Goal: Task Accomplishment & Management: Manage account settings

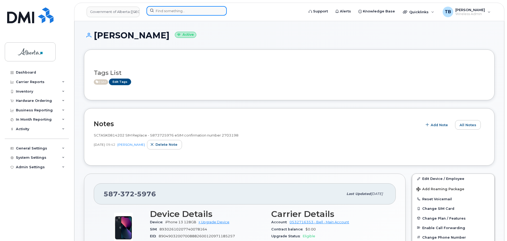
click at [176, 12] on input at bounding box center [186, 11] width 80 height 10
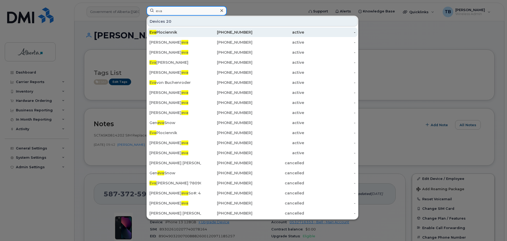
type input "eva"
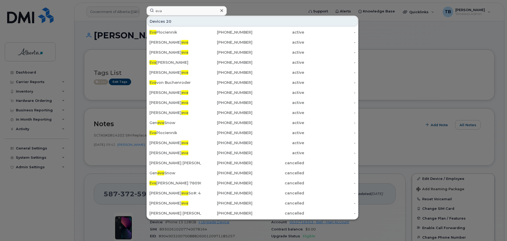
drag, startPoint x: 175, startPoint y: 32, endPoint x: 130, endPoint y: 10, distance: 50.0
click at [175, 32] on div "Eva Plociennik" at bounding box center [175, 32] width 52 height 5
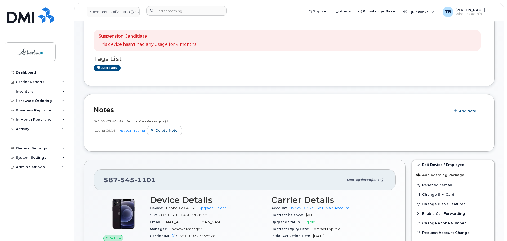
scroll to position [106, 0]
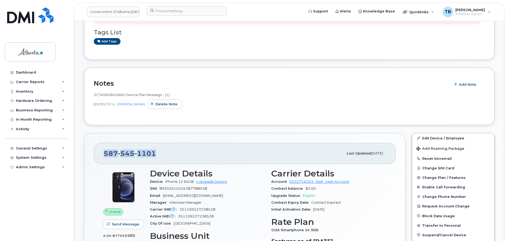
drag, startPoint x: 159, startPoint y: 157, endPoint x: 115, endPoint y: 155, distance: 43.4
click at [103, 156] on div "587 545 1101 Last updated Sep 11, 2025" at bounding box center [245, 153] width 302 height 21
copy span "587 545 1101"
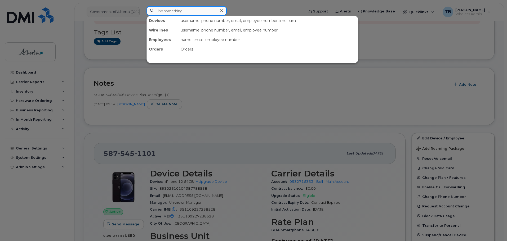
click at [178, 14] on input at bounding box center [186, 11] width 80 height 10
paste input "5879912427"
type input "5879912427"
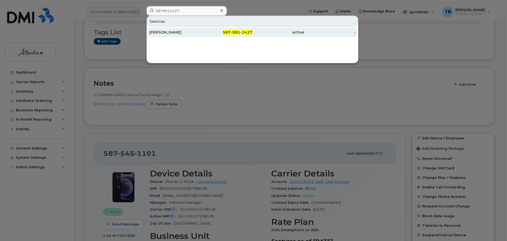
click at [169, 34] on div "Eva Plociennik" at bounding box center [175, 32] width 52 height 5
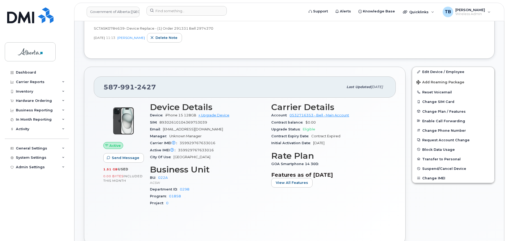
scroll to position [159, 0]
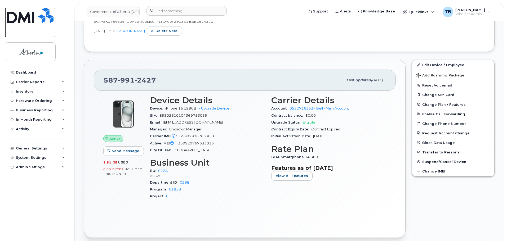
click at [27, 13] on img at bounding box center [30, 15] width 46 height 16
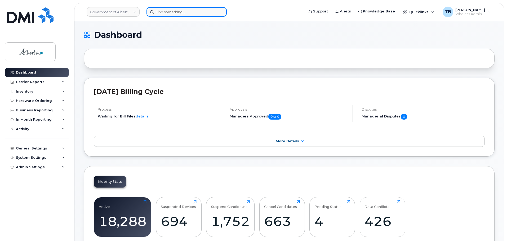
click at [168, 16] on input at bounding box center [186, 12] width 80 height 10
click at [167, 15] on input at bounding box center [186, 12] width 80 height 10
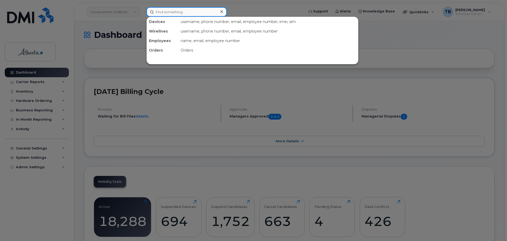
paste input "5875450902"
type input "5875450902"
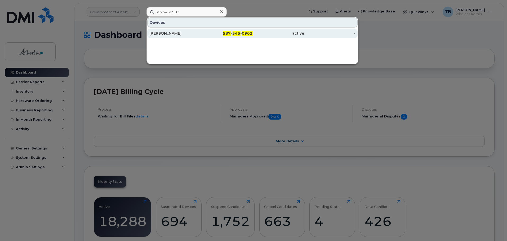
click at [165, 36] on div "[PERSON_NAME]" at bounding box center [175, 34] width 52 height 10
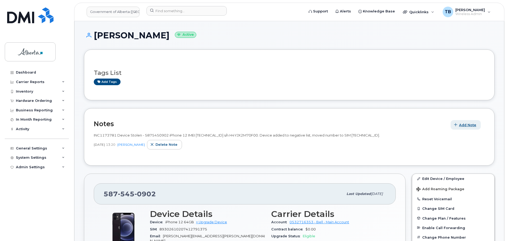
click at [461, 127] on span "Add Note" at bounding box center [467, 125] width 17 height 5
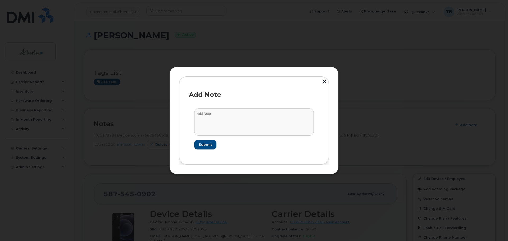
click at [327, 80] on button "button" at bounding box center [325, 82] width 8 height 12
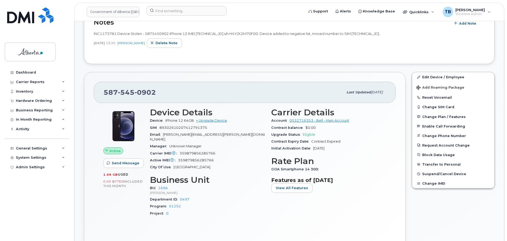
scroll to position [106, 0]
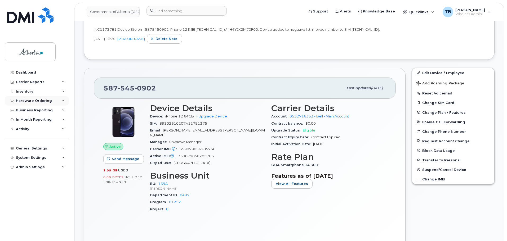
click at [34, 102] on div "Hardware Ordering" at bounding box center [34, 101] width 36 height 4
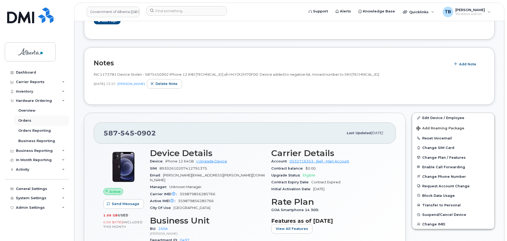
scroll to position [151, 0]
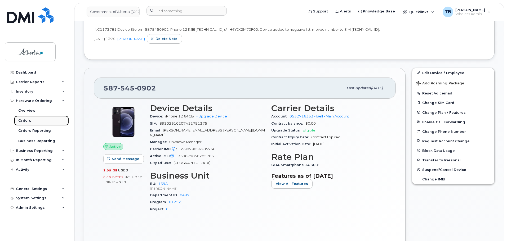
drag, startPoint x: 30, startPoint y: 123, endPoint x: 44, endPoint y: 116, distance: 15.8
click at [30, 123] on div "Orders" at bounding box center [24, 120] width 13 height 5
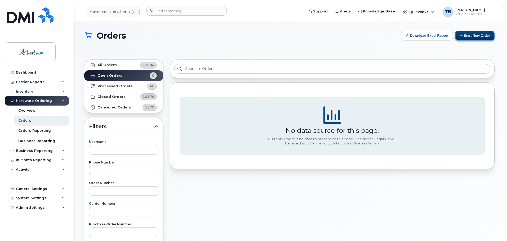
click at [472, 39] on button "Start New Order" at bounding box center [474, 36] width 39 height 10
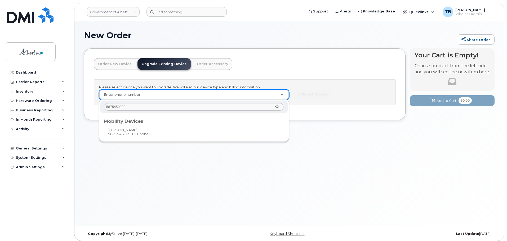
type input "5875450902"
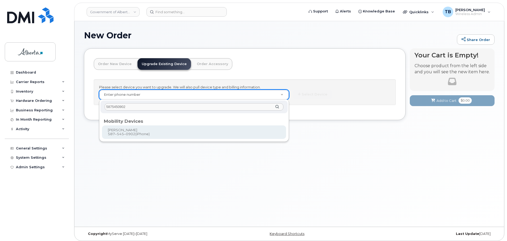
type input "826169"
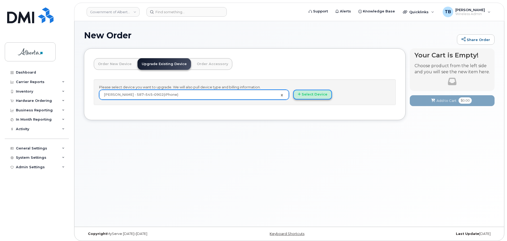
click at [311, 93] on button "Select Device" at bounding box center [312, 95] width 39 height 10
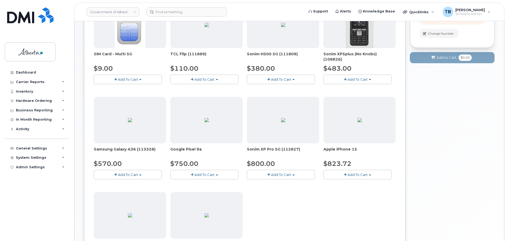
scroll to position [132, 0]
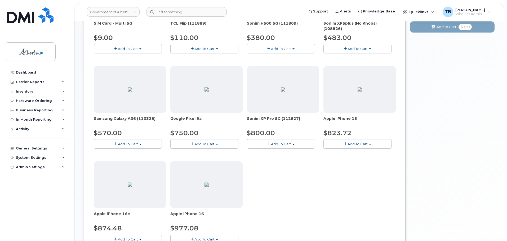
click at [352, 146] on button "Add To Cart" at bounding box center [357, 143] width 68 height 9
click at [344, 163] on link "$823.72 - 30-day upgrade (128GB model)" at bounding box center [367, 160] width 84 height 7
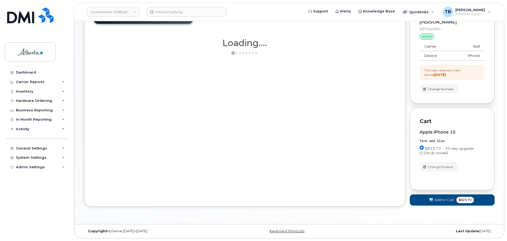
click at [424, 198] on button "Add to Cart $823.72" at bounding box center [452, 200] width 85 height 11
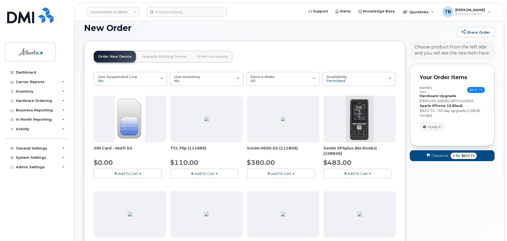
scroll to position [0, 0]
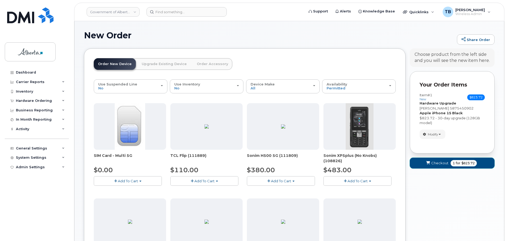
click at [436, 168] on button "Checkout 1 for $823.72" at bounding box center [452, 163] width 85 height 11
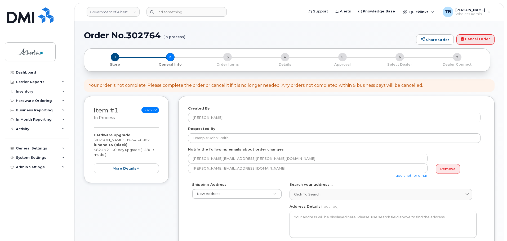
select select
click at [144, 34] on h1 "Order No.302764 (in process)" at bounding box center [248, 35] width 329 height 9
copy h1 "302764"
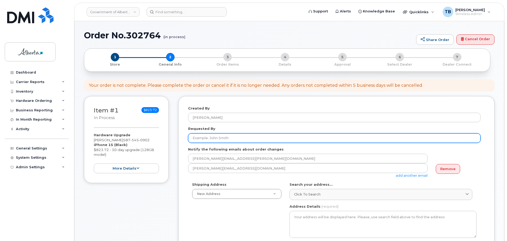
click at [199, 141] on input "Requested By" at bounding box center [334, 138] width 292 height 10
paste input "[PERSON_NAME]"
type input "[PERSON_NAME]"
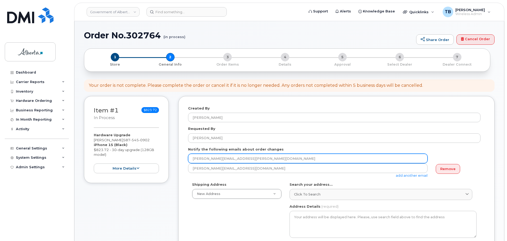
drag, startPoint x: 231, startPoint y: 158, endPoint x: 172, endPoint y: 158, distance: 59.0
paste input "dani.anderson"
type input "dani.anderson@gov.ab.ca"
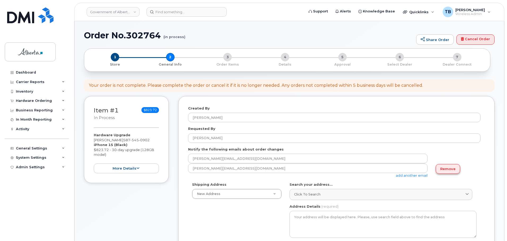
click at [452, 165] on link "Remove" at bounding box center [447, 169] width 24 height 10
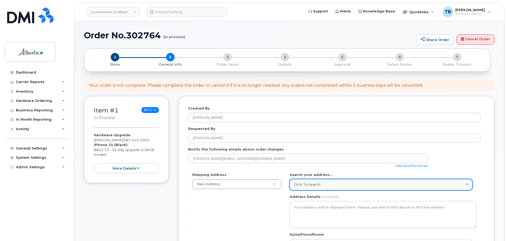
click at [299, 183] on span "Click to search" at bounding box center [307, 184] width 26 height 5
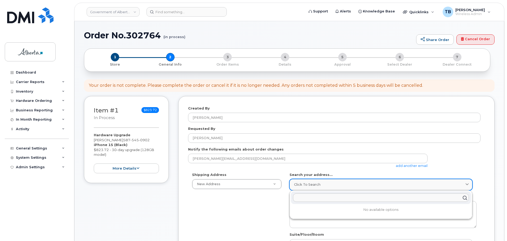
paste input "4999 - 98 Avenue"
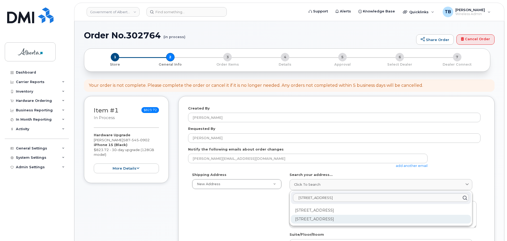
type input "4999 - 98 Avenue"
click at [311, 219] on div "4999 98 Ave NW Edmonton AB T6B 2X3" at bounding box center [381, 219] width 180 height 9
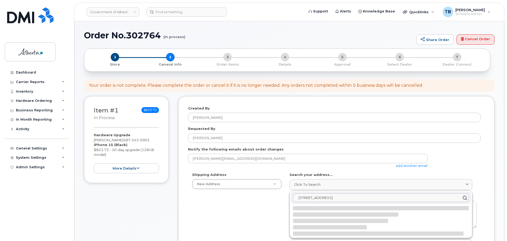
select select
type textarea "4999 98 Ave NW EDMONTON AB T6B 2X3 CANADA"
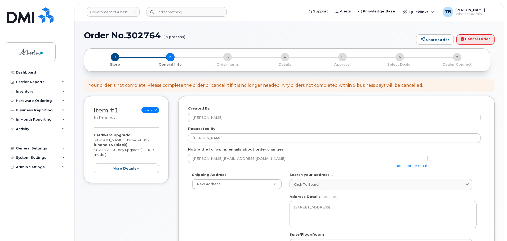
click at [228, 215] on div "Shipping Address New Address New Address 620 7 Ave SW 9942 108 St NW 6950 113 S…" at bounding box center [334, 233] width 292 height 122
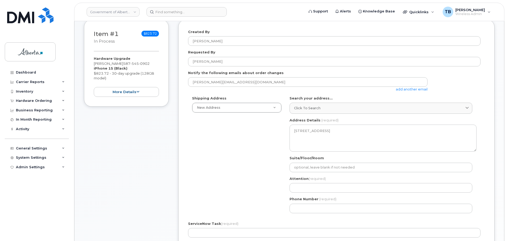
scroll to position [79, 0]
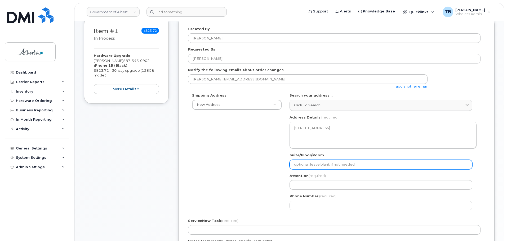
click at [308, 167] on input "Suite/Floor/Room" at bounding box center [380, 165] width 183 height 10
paste input "3rd floor"
select select
type input "3rd floor"
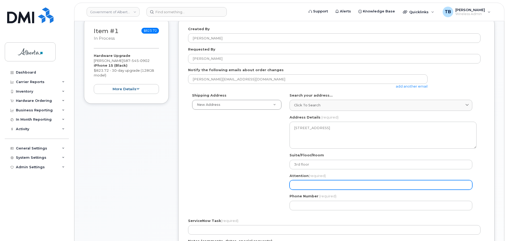
click at [296, 184] on input "Attention (required)" at bounding box center [380, 185] width 183 height 10
paste input "Dani Anderson"
select select
type input "Dani Anderson"
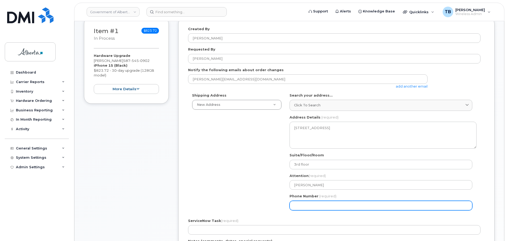
click at [298, 206] on input "Phone Number" at bounding box center [380, 206] width 183 height 10
paste input "7804226261"
select select
type input "7804226261"
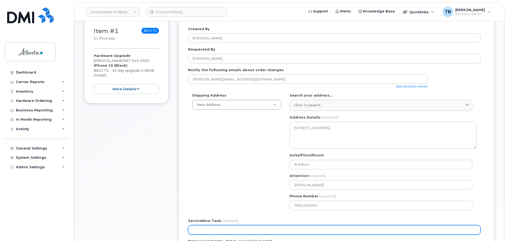
click at [219, 232] on input "ServiceNow Task (required)" at bounding box center [334, 230] width 292 height 10
paste input "SCTASK0861498"
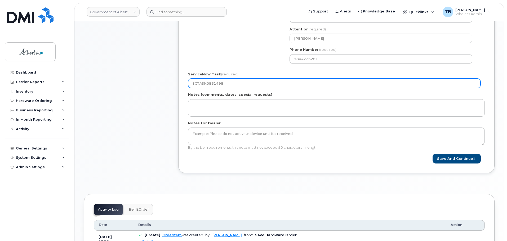
scroll to position [265, 0]
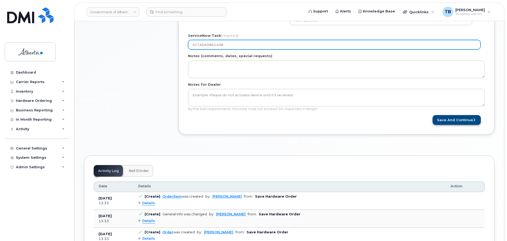
type input "SCTASK0861498"
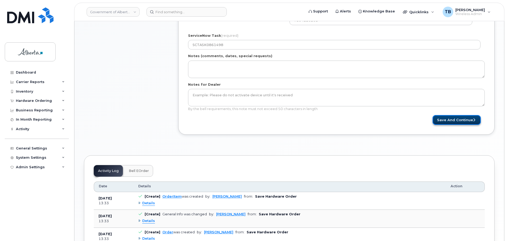
click at [439, 124] on button "Save and Continue" at bounding box center [456, 120] width 48 height 10
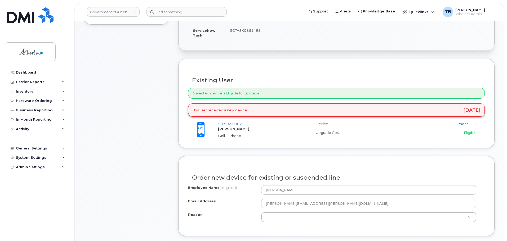
scroll to position [159, 0]
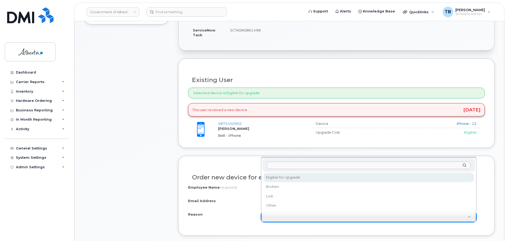
select select "eligible_for_upgrade"
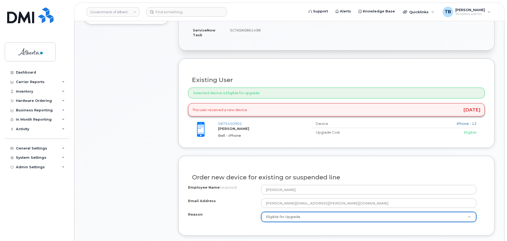
click at [119, 182] on div "Item #1 in process $823.72 Hardware Upgrade Corinne Neary 587 545 0902 iPhone 1…" at bounding box center [126, 154] width 85 height 434
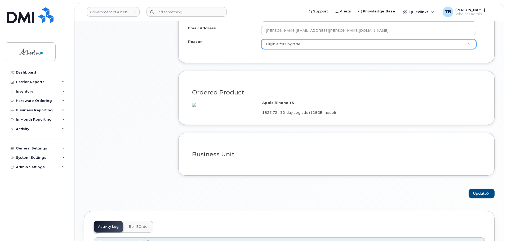
scroll to position [344, 0]
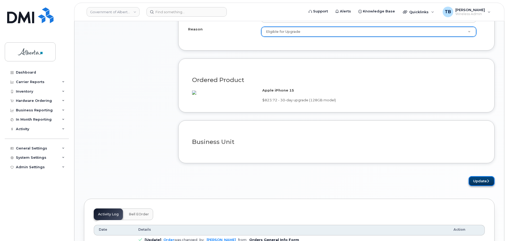
click at [475, 186] on button "Update" at bounding box center [481, 181] width 26 height 10
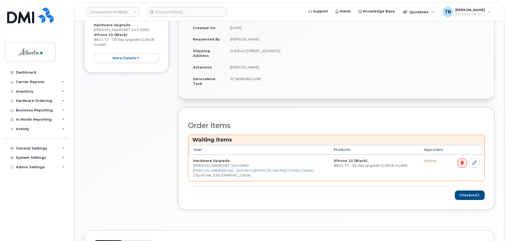
scroll to position [159, 0]
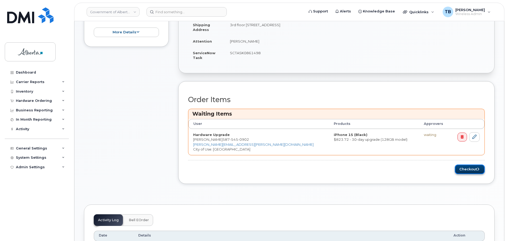
click at [474, 169] on button "Checkout" at bounding box center [470, 170] width 30 height 10
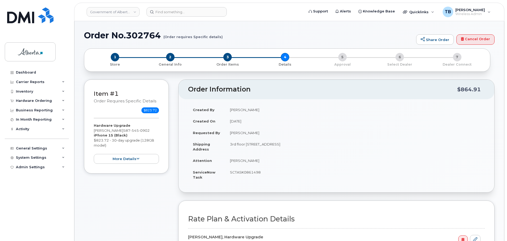
select select
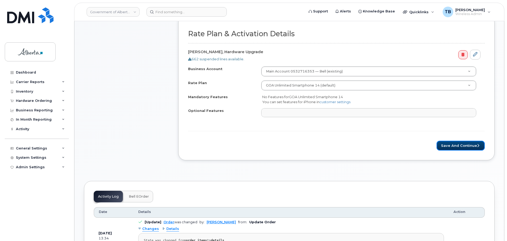
drag, startPoint x: 469, startPoint y: 145, endPoint x: 380, endPoint y: 152, distance: 89.6
click at [469, 145] on button "Save and Continue" at bounding box center [460, 146] width 48 height 10
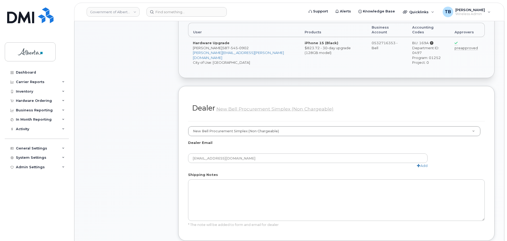
scroll to position [238, 0]
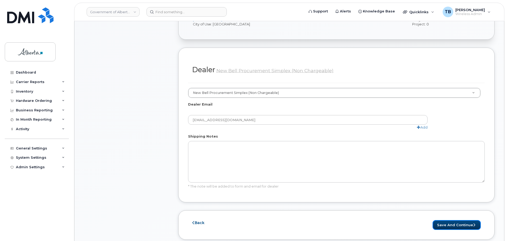
drag, startPoint x: 454, startPoint y: 219, endPoint x: 382, endPoint y: 198, distance: 74.9
click at [454, 220] on button "Save and Continue" at bounding box center [456, 225] width 48 height 10
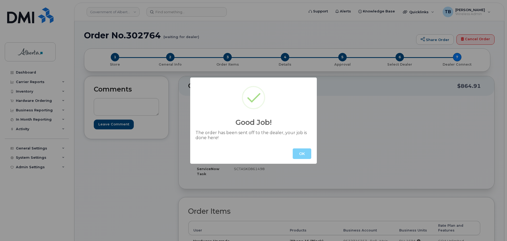
click at [301, 151] on button "OK" at bounding box center [302, 154] width 19 height 11
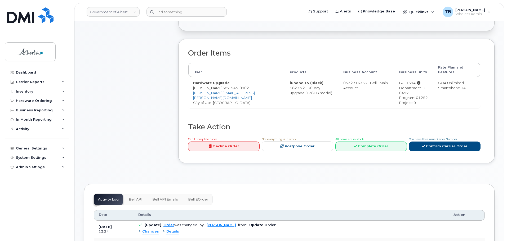
scroll to position [159, 0]
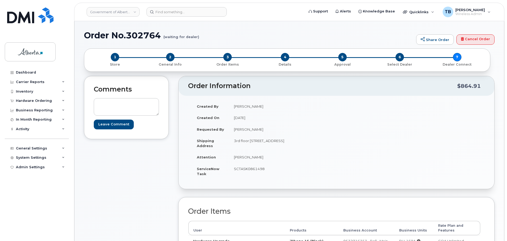
scroll to position [212, 0]
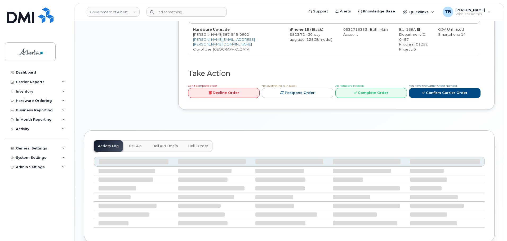
click at [137, 144] on span "Bell API" at bounding box center [136, 146] width 14 height 4
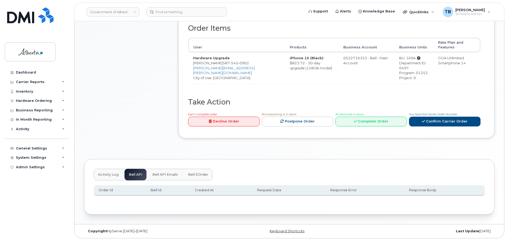
scroll to position [178, 0]
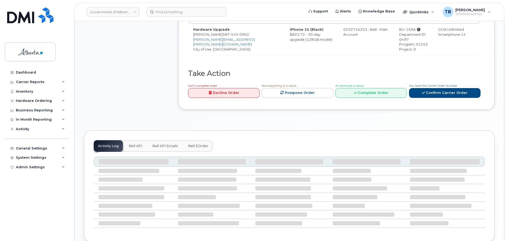
scroll to position [212, 0]
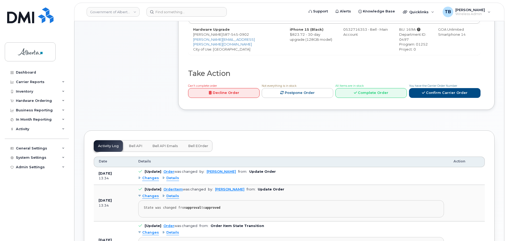
click at [140, 144] on span "Bell API" at bounding box center [136, 146] width 14 height 4
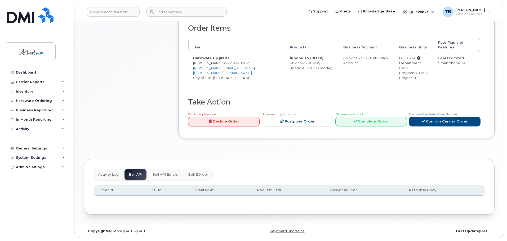
scroll to position [178, 0]
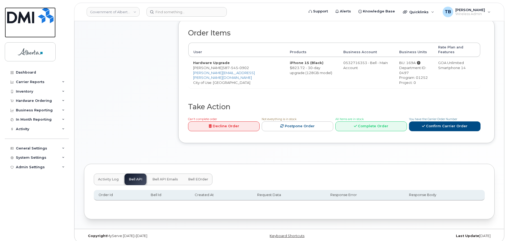
drag, startPoint x: 34, startPoint y: 14, endPoint x: 38, endPoint y: 17, distance: 5.4
click at [34, 14] on img at bounding box center [30, 15] width 46 height 16
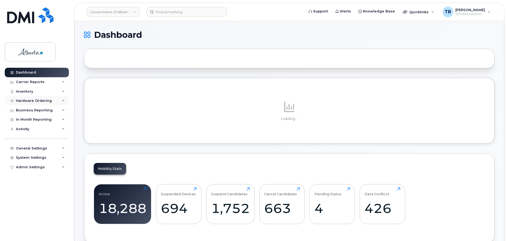
click at [25, 101] on div "Hardware Ordering" at bounding box center [34, 101] width 36 height 4
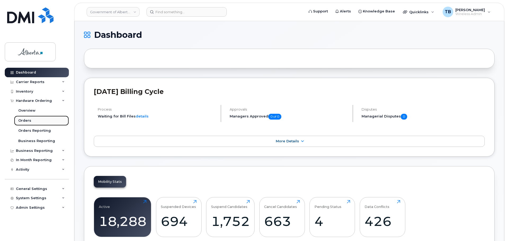
click at [26, 121] on div "Orders" at bounding box center [24, 120] width 13 height 5
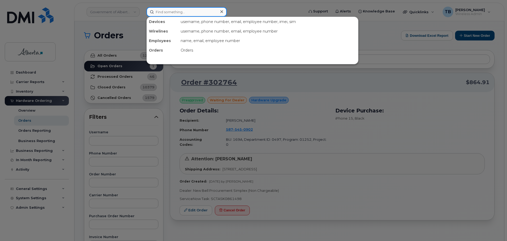
click at [158, 12] on input at bounding box center [186, 12] width 80 height 10
paste input "4034667314"
type input "4034667314"
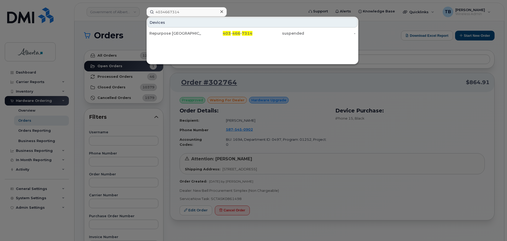
drag, startPoint x: 175, startPoint y: 34, endPoint x: 80, endPoint y: 1, distance: 101.2
click at [175, 34] on div "Repurpose [GEOGRAPHIC_DATA]" at bounding box center [175, 33] width 52 height 5
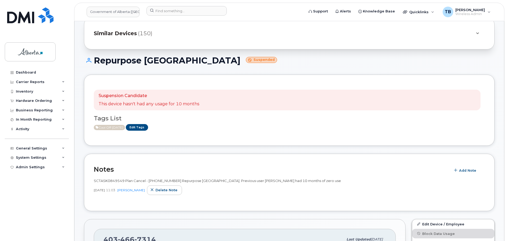
scroll to position [53, 0]
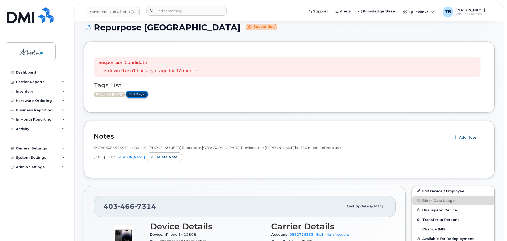
click at [148, 96] on link "Edit Tags" at bounding box center [137, 94] width 22 height 7
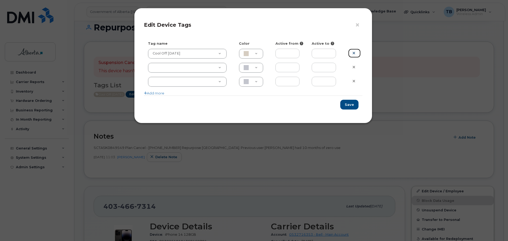
click at [356, 54] on link at bounding box center [354, 53] width 12 height 9
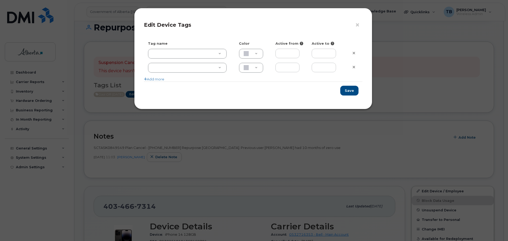
click at [354, 97] on div "Save" at bounding box center [253, 91] width 219 height 18
click at [351, 96] on div "Save" at bounding box center [253, 91] width 219 height 18
click at [350, 93] on button "Save" at bounding box center [349, 91] width 18 height 10
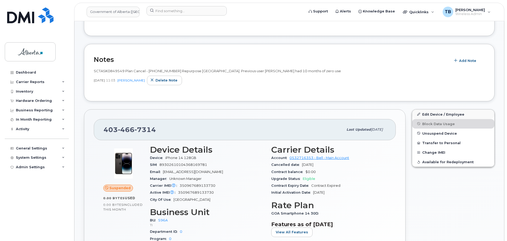
scroll to position [132, 0]
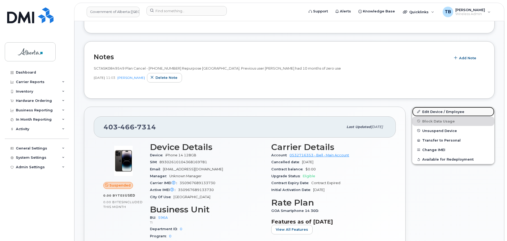
click at [427, 112] on link "Edit Device / Employee" at bounding box center [453, 112] width 82 height 10
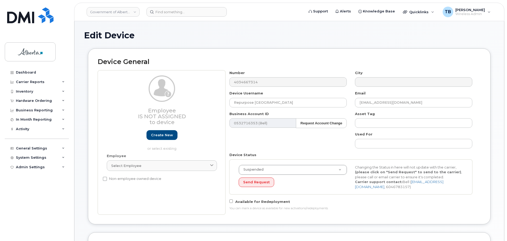
select select "4797729"
drag, startPoint x: 276, startPoint y: 105, endPoint x: 209, endPoint y: 106, distance: 66.5
click at [209, 106] on div "Employee Is not assigned to device Create new or select existing Employee Selec…" at bounding box center [289, 142] width 383 height 144
paste input "[PERSON_NAME]"
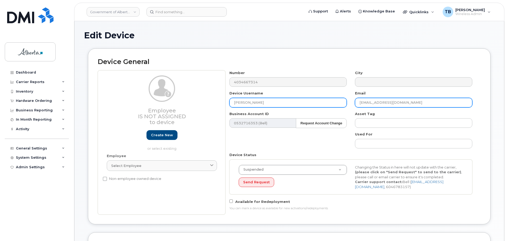
type input "[PERSON_NAME]"
drag, startPoint x: 376, startPoint y: 103, endPoint x: 335, endPoint y: 108, distance: 41.9
click at [335, 107] on div "Number 4034667314 City Device Username Nicholas Lo Email repurpose@gov.ab.ca Bu…" at bounding box center [350, 142] width 251 height 144
paste input "[PERSON_NAME]"
click at [374, 102] on input "Nicholas Lo@gov.ab.ca" at bounding box center [413, 103] width 117 height 10
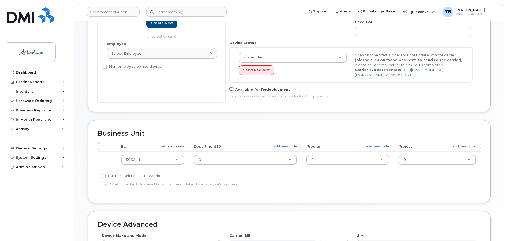
scroll to position [132, 0]
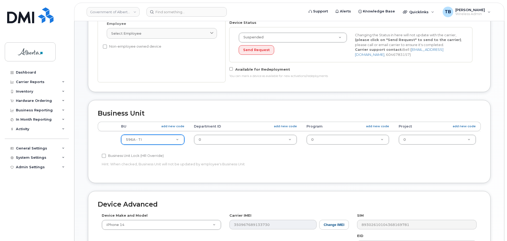
type input "[PERSON_NAME][EMAIL_ADDRESS][DOMAIN_NAME]"
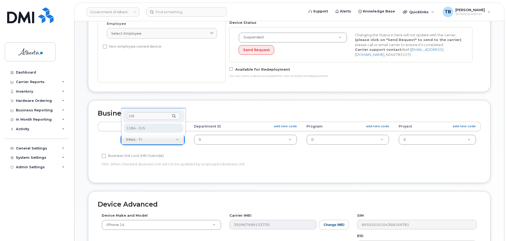
type input "128"
drag, startPoint x: 139, startPoint y: 130, endPoint x: 152, endPoint y: 136, distance: 14.9
select select "4120330"
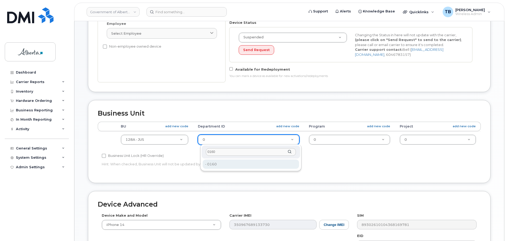
type input "0160"
drag, startPoint x: 214, startPoint y: 165, endPoint x: 250, endPoint y: 163, distance: 36.6
type input "4120339"
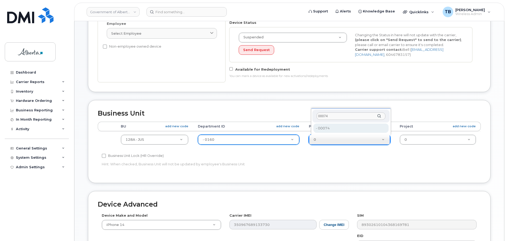
type input "00074"
type input "4120375"
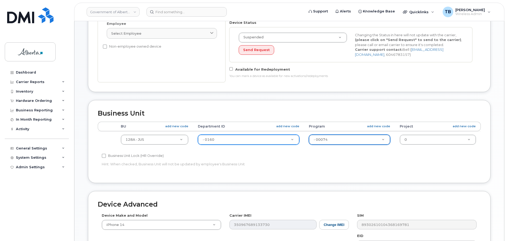
click at [313, 169] on div "Business Unit Lock (HR Override) Hint: When checked, Business Unit will not be …" at bounding box center [225, 161] width 255 height 17
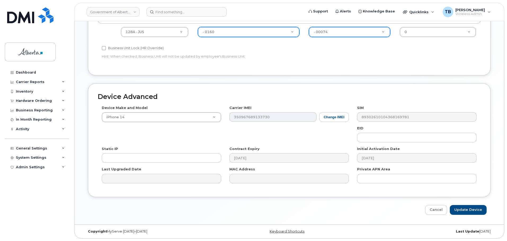
scroll to position [240, 0]
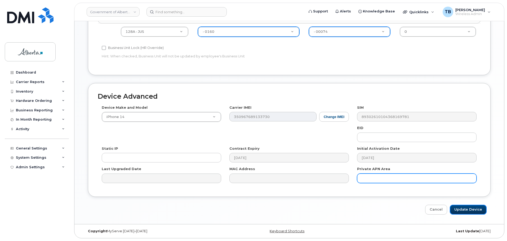
drag, startPoint x: 463, startPoint y: 208, endPoint x: 367, endPoint y: 175, distance: 101.3
click at [463, 208] on input "Update Device" at bounding box center [468, 210] width 37 height 10
type input "Saving..."
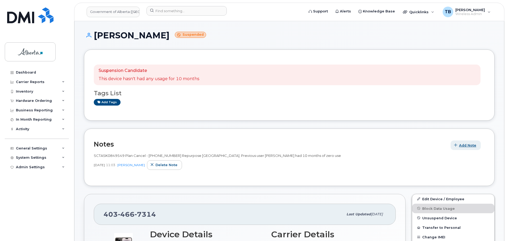
click at [462, 143] on span "Add Note" at bounding box center [467, 145] width 17 height 5
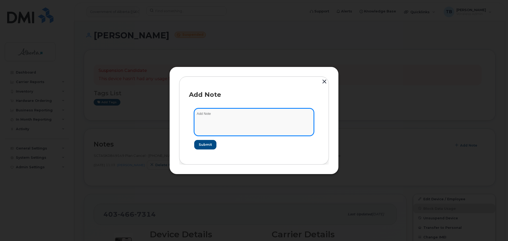
click at [213, 116] on textarea at bounding box center [254, 122] width 120 height 27
paste textarea "SCTASK0858521 4034667314 DO NOT DELETE - BEING REASSIGNED to [PERSON_NAME]. Pla…"
click at [210, 114] on textarea "SCTASK0858521 4034667314 DO NOT DELETE - BEING REASSIGNED to [PERSON_NAME]. Pla…" at bounding box center [254, 122] width 120 height 27
type textarea "SCTASK0858521 4034667314 DO NOT DELETE - BEING REASSIGNED to [PERSON_NAME]. Pla…"
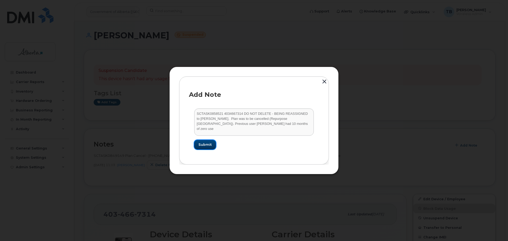
click at [209, 146] on span "Submit" at bounding box center [205, 144] width 13 height 5
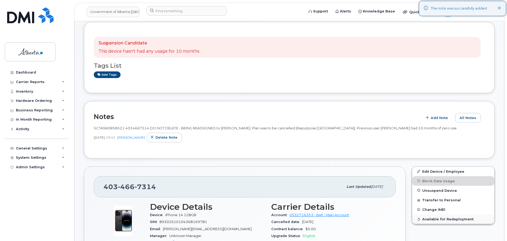
scroll to position [53, 0]
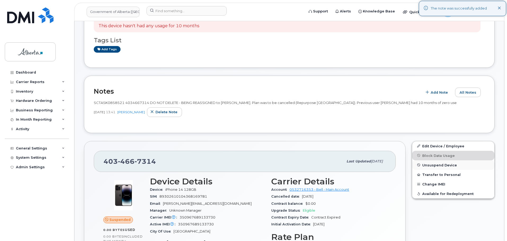
click at [437, 166] on span "Unsuspend Device" at bounding box center [439, 165] width 35 height 4
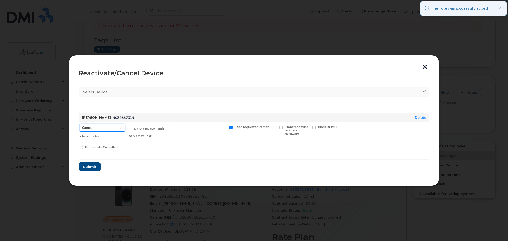
click at [100, 128] on select "Cancel Suspend - Extend Suspension Reactivate" at bounding box center [103, 128] width 46 height 8
select select "[object Object]"
click at [80, 124] on select "Cancel Suspend - Extend Suspension Reactivate" at bounding box center [103, 128] width 46 height 8
click at [139, 131] on input "text" at bounding box center [152, 129] width 47 height 10
paste input "SCTASK0858521"
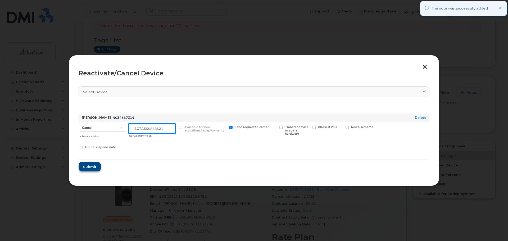
type input "SCTASK0858521"
click at [87, 168] on span "Submit" at bounding box center [89, 166] width 13 height 5
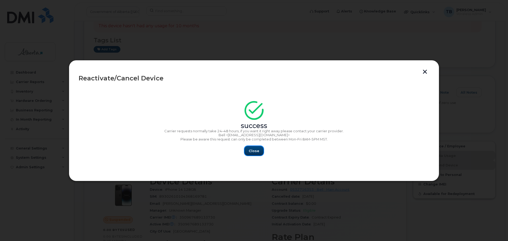
click at [251, 150] on span "Close" at bounding box center [254, 151] width 11 height 5
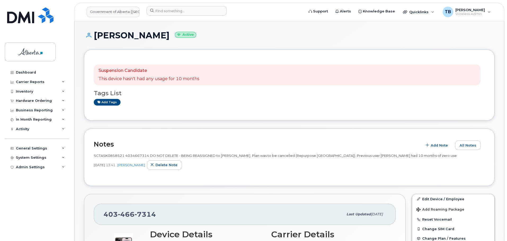
click at [109, 155] on span "SCTASK0858521 4034667314 DO NOT DELETE - BEING REASSIGNED to [PERSON_NAME]. Pla…" at bounding box center [275, 156] width 363 height 4
click at [127, 156] on span "SCTASK0858521 4034667314 DO NOT DELETE - BEING REASSIGNED to [PERSON_NAME]. Pla…" at bounding box center [275, 156] width 363 height 4
click at [129, 157] on span "SCTASK0858521 4034667314 DO NOT DELETE - BEING REASSIGNED to [PERSON_NAME]. Pla…" at bounding box center [275, 156] width 363 height 4
click at [129, 157] on span "SCTASK0858521 4034667314 DO NOT DELETE - BEING REASSIGNED to Nicholas Lo. Plan …" at bounding box center [275, 156] width 363 height 4
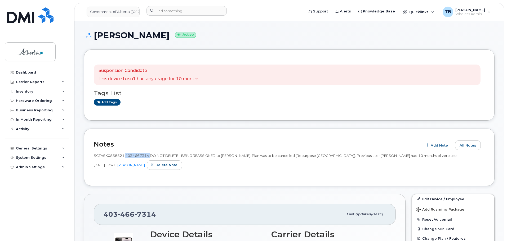
copy span "4034667314"
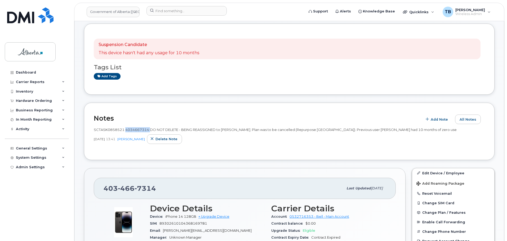
scroll to position [79, 0]
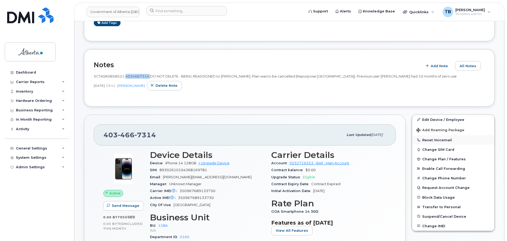
click at [432, 140] on button "Reset Voicemail" at bounding box center [453, 140] width 82 height 10
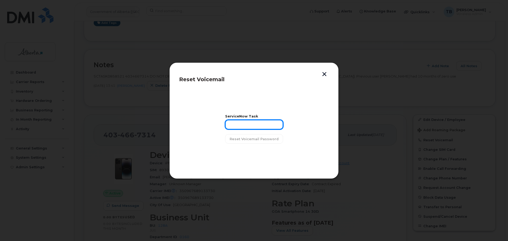
click at [243, 122] on input "text" at bounding box center [254, 125] width 58 height 10
paste input "SCTASK0858521"
type input "SCTASK0858521"
click at [249, 137] on span "Reset Voicemail Password" at bounding box center [254, 139] width 49 height 5
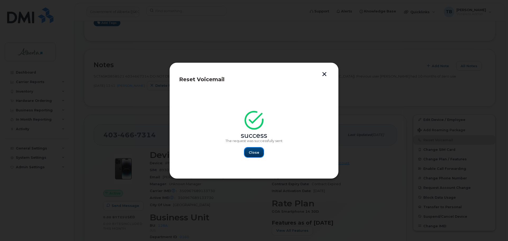
drag, startPoint x: 252, startPoint y: 154, endPoint x: 290, endPoint y: 114, distance: 55.4
click at [252, 154] on span "Close" at bounding box center [254, 152] width 11 height 5
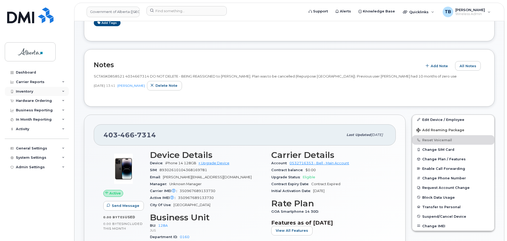
click at [34, 92] on div "Inventory" at bounding box center [37, 92] width 64 height 10
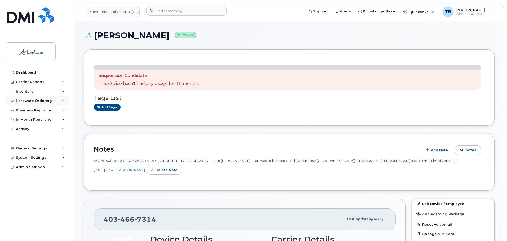
click at [25, 103] on div "Hardware Ordering" at bounding box center [37, 101] width 64 height 10
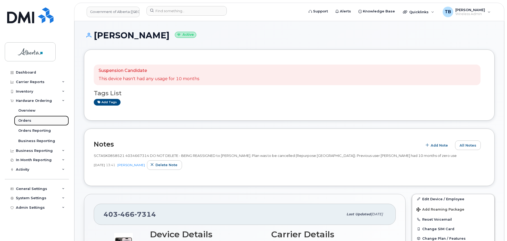
click at [26, 120] on div "Orders" at bounding box center [24, 120] width 13 height 5
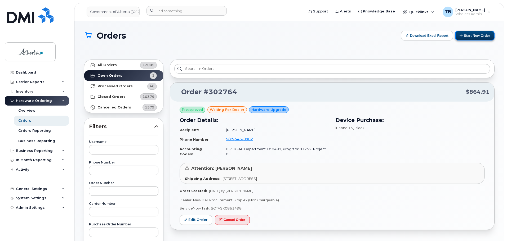
click at [474, 39] on button "Start New Order" at bounding box center [474, 36] width 39 height 10
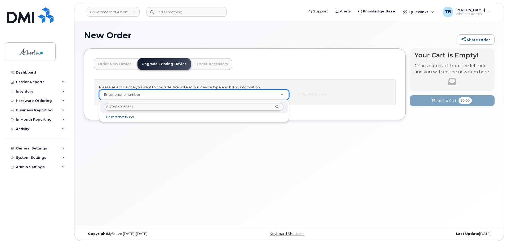
drag, startPoint x: 159, startPoint y: 109, endPoint x: 85, endPoint y: 107, distance: 74.7
click at [85, 107] on body "Government of [GEOGRAPHIC_DATA] (GOA) Support Alerts Knowledge Base Quicklinks …" at bounding box center [253, 122] width 507 height 244
paste input "4034667314"
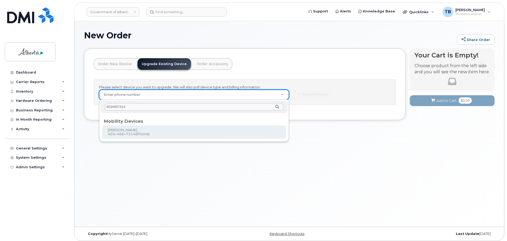
type input "4034667314"
type input "983523"
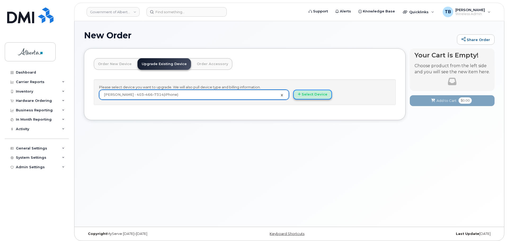
click at [319, 96] on button "Select Device" at bounding box center [312, 95] width 39 height 10
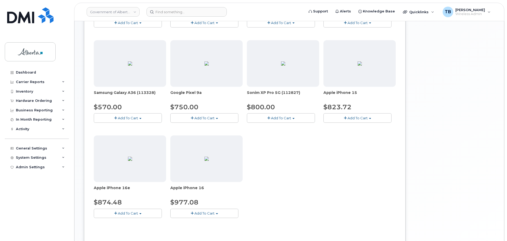
scroll to position [159, 0]
click at [134, 213] on span "Add To Cart" at bounding box center [128, 213] width 20 height 4
click at [133, 230] on link "$874.48 - 30-day upgrade (128GB model)" at bounding box center [137, 229] width 84 height 7
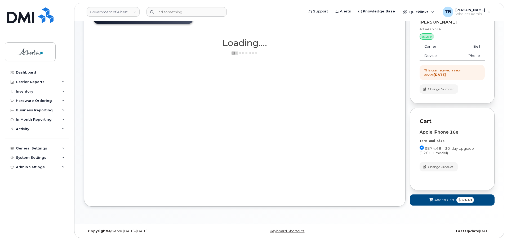
scroll to position [46, 0]
click at [438, 201] on span "Add to Cart" at bounding box center [444, 199] width 20 height 5
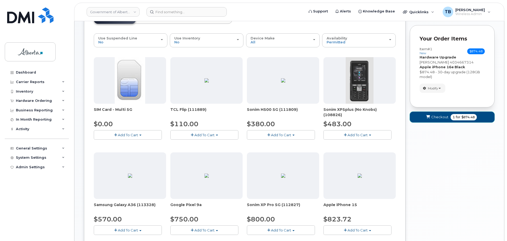
click at [435, 118] on span "Checkout" at bounding box center [439, 117] width 17 height 5
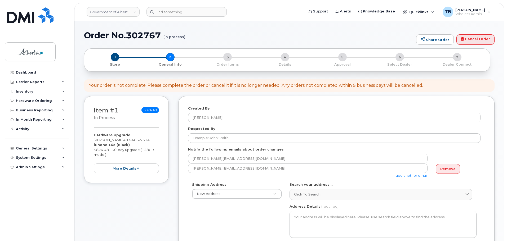
select select
click at [138, 34] on h1 "Order No.302767 (in process)" at bounding box center [248, 35] width 329 height 9
copy h1 "302767"
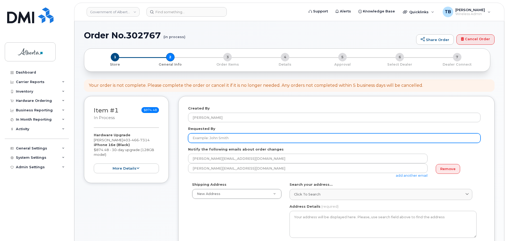
click at [202, 136] on input "Requested By" at bounding box center [334, 138] width 292 height 10
paste input "[PERSON_NAME]"
type input "[PERSON_NAME]"
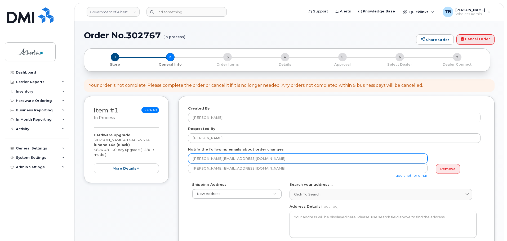
drag, startPoint x: 246, startPoint y: 156, endPoint x: 196, endPoint y: 158, distance: 49.5
click at [196, 158] on input "[PERSON_NAME][EMAIL_ADDRESS][DOMAIN_NAME]" at bounding box center [307, 159] width 239 height 10
paste input "Catherine.Patrick"
type input "Catherine.Patrick@gov.ab.ca"
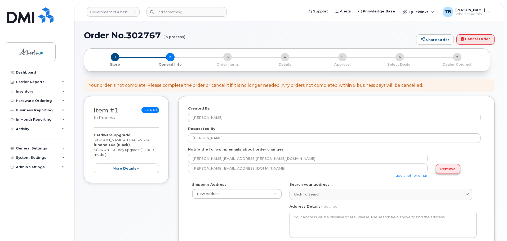
click at [445, 171] on link "Remove" at bounding box center [447, 169] width 24 height 10
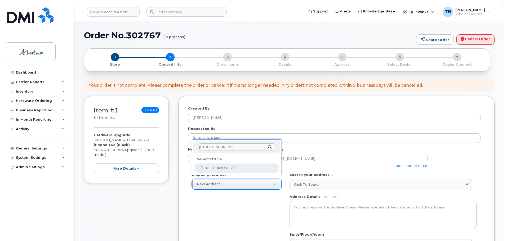
type input "639 - 5 Avenue S. W."
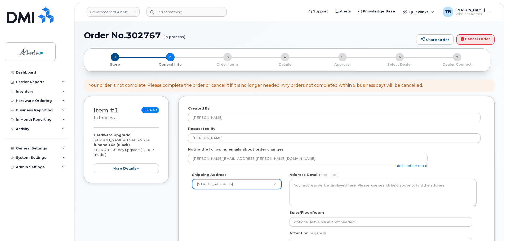
select select
type textarea "639 - 5 Avenue S. W. Calgary Alberta T2P0M9"
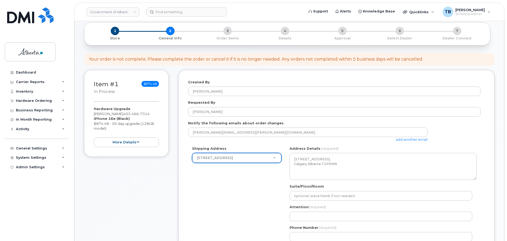
scroll to position [26, 0]
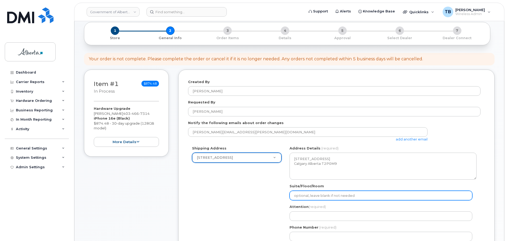
click at [307, 197] on input "Suite/Floor/Room" at bounding box center [380, 196] width 183 height 10
paste input "9th Floor"
select select
type input "9th Floor"
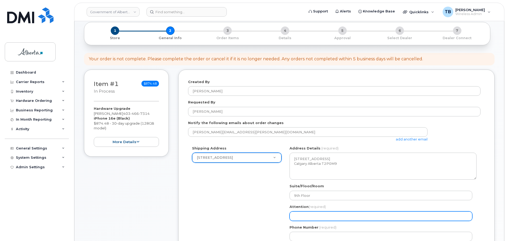
click at [299, 216] on input "Attention (required)" at bounding box center [380, 217] width 183 height 10
paste input "[PERSON_NAME]"
select select
type input "[PERSON_NAME]"
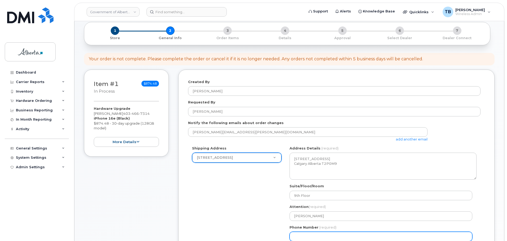
click at [300, 233] on input "Phone Number" at bounding box center [380, 237] width 183 height 10
paste input "8257346554"
select select
type input "8257346554"
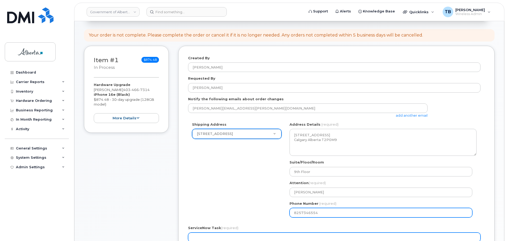
scroll to position [79, 0]
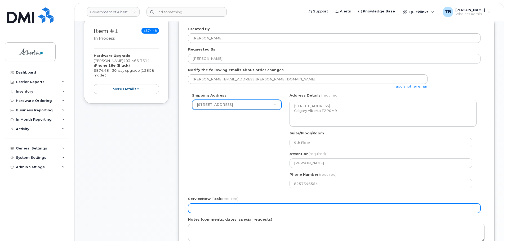
click at [225, 209] on input "ServiceNow Task (required)" at bounding box center [334, 209] width 292 height 10
paste input "SCTASK0858521"
type input "SCTASK0858521"
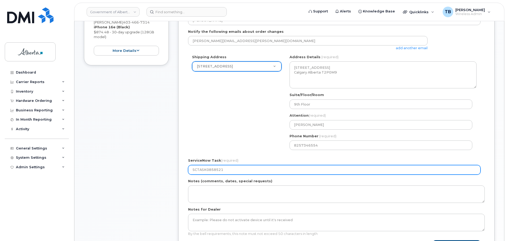
scroll to position [159, 0]
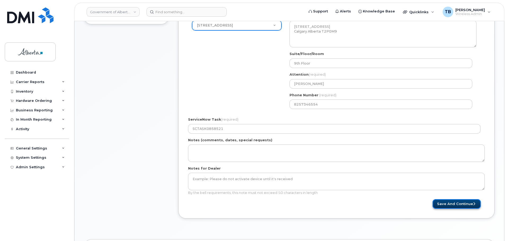
click at [452, 204] on button "Save and Continue" at bounding box center [456, 204] width 48 height 10
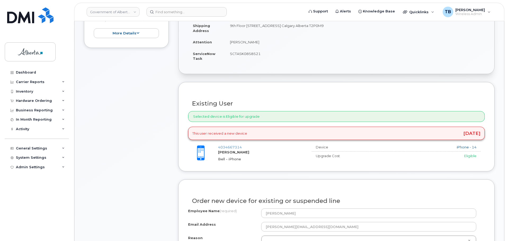
scroll to position [185, 0]
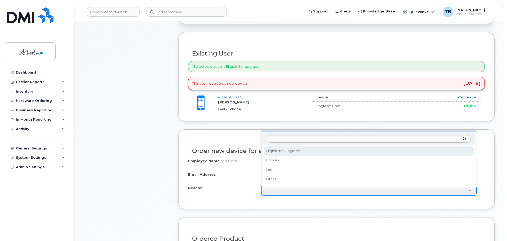
select select "eligible_for_upgrade"
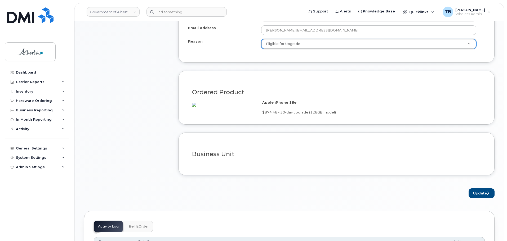
scroll to position [344, 0]
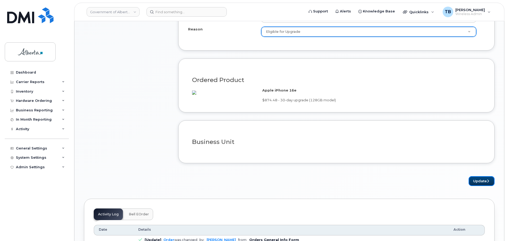
drag, startPoint x: 482, startPoint y: 187, endPoint x: 211, endPoint y: 50, distance: 303.8
click at [482, 186] on button "Update" at bounding box center [481, 181] width 26 height 10
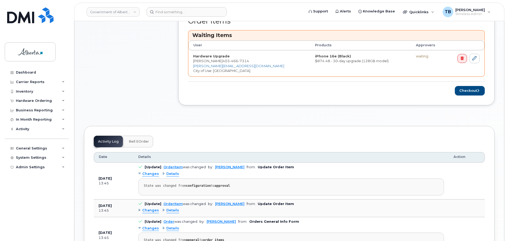
scroll to position [238, 0]
click at [469, 88] on button "Checkout" at bounding box center [470, 90] width 30 height 10
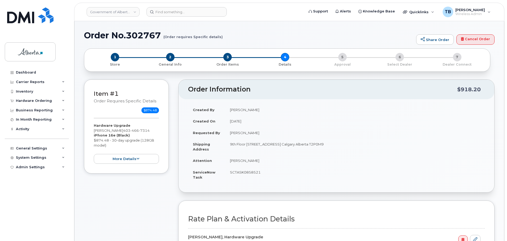
select select
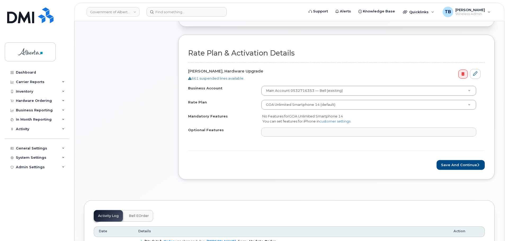
scroll to position [185, 0]
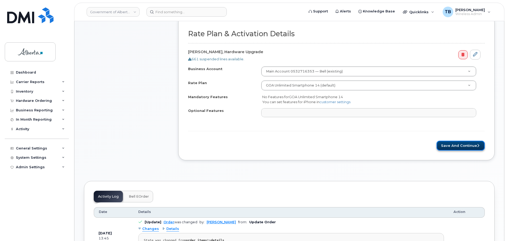
drag, startPoint x: 459, startPoint y: 146, endPoint x: 456, endPoint y: 146, distance: 2.9
click at [459, 146] on button "Save and Continue" at bounding box center [460, 146] width 48 height 10
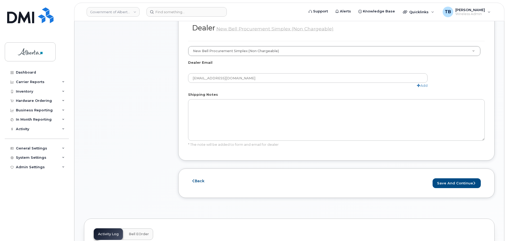
scroll to position [291, 0]
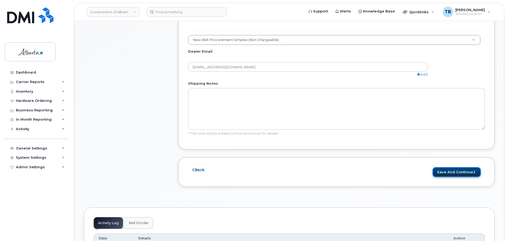
click at [460, 167] on button "Save and Continue" at bounding box center [456, 172] width 48 height 10
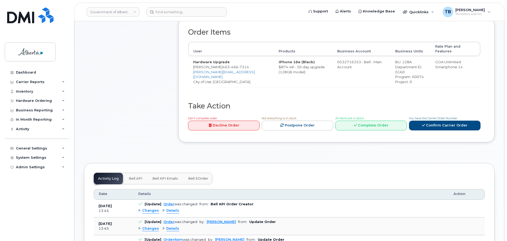
scroll to position [185, 0]
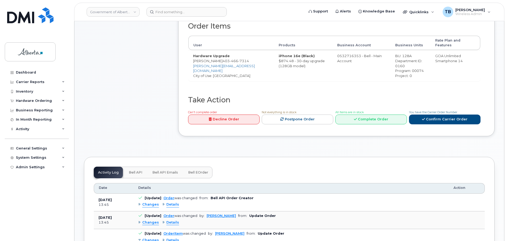
click at [136, 170] on span "Bell API" at bounding box center [136, 172] width 14 height 4
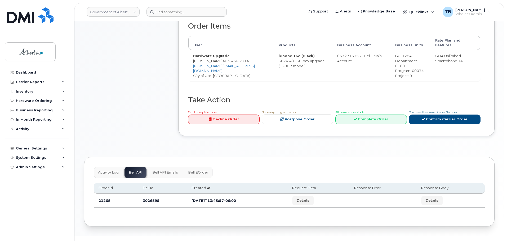
click at [149, 194] on td "3026595" at bounding box center [162, 201] width 49 height 14
copy td "3026595"
click at [37, 100] on div "Hardware Ordering" at bounding box center [34, 101] width 36 height 4
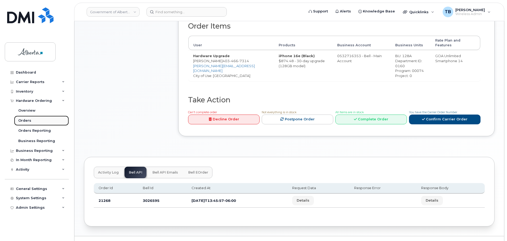
click at [26, 121] on div "Orders" at bounding box center [24, 120] width 13 height 5
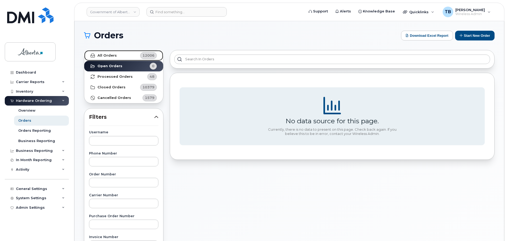
click at [124, 54] on link "All Orders 12006" at bounding box center [123, 55] width 79 height 11
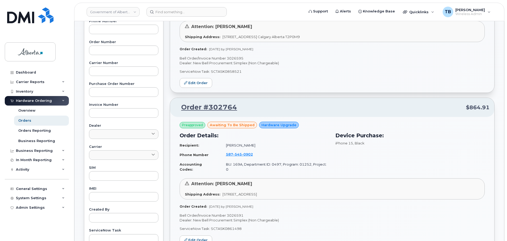
scroll to position [185, 0]
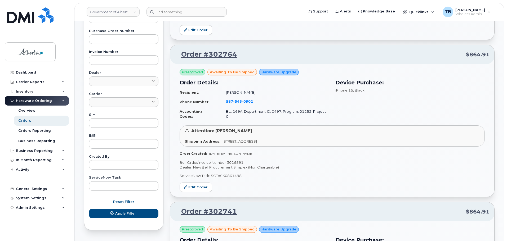
click at [232, 160] on p "Bell Order/Invoice Number 3026591" at bounding box center [331, 162] width 305 height 5
copy p "3026591"
click at [233, 99] on span "545" at bounding box center [237, 101] width 9 height 4
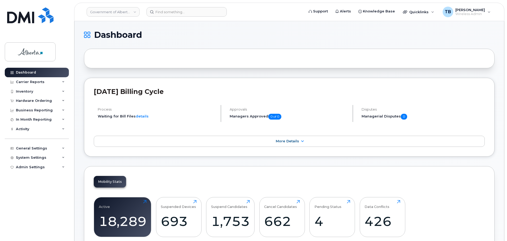
click at [165, 17] on header "Government of Alberta ([GEOGRAPHIC_DATA]) Support Alerts Knowledge Base Quickli…" at bounding box center [289, 12] width 430 height 19
click at [165, 13] on input at bounding box center [186, 12] width 80 height 10
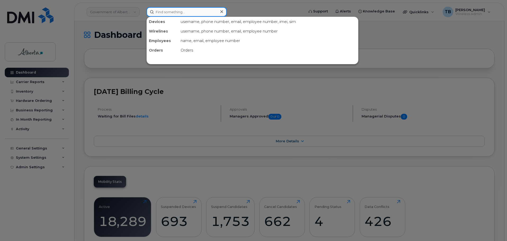
paste input "5875887232"
type input "5875887232"
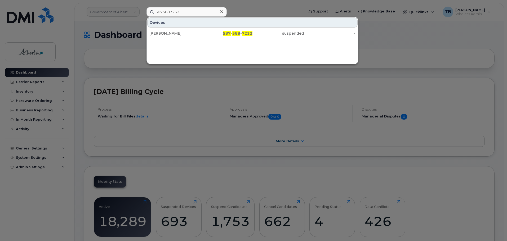
drag, startPoint x: 159, startPoint y: 35, endPoint x: 6, endPoint y: 41, distance: 153.6
click at [159, 35] on div "[PERSON_NAME]" at bounding box center [175, 33] width 52 height 5
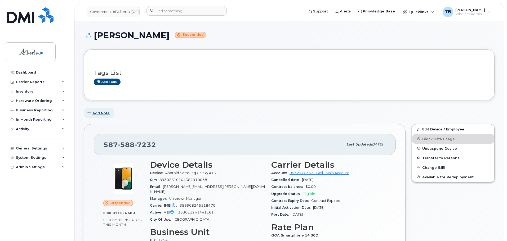
click at [105, 113] on span "Add Note" at bounding box center [100, 113] width 17 height 5
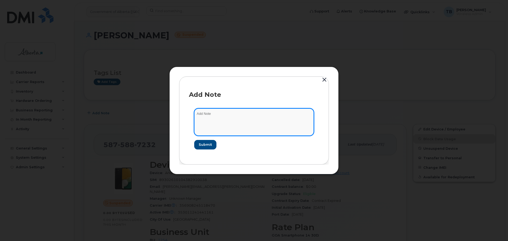
click at [208, 118] on textarea at bounding box center [254, 122] width 120 height 27
paste textarea "SCTASK0859950 5875887232 DO NOT DELETE - BEING REASSIGNED to [PERSON_NAME]. Pre…"
click at [209, 115] on textarea "SCTASK0859950 5875887232 DO NOT DELETE - BEING REASSIGNED to Jeff Woodliffe. Pr…" at bounding box center [254, 122] width 120 height 27
type textarea "SCTASK0859950 5875887232 DO NOT DELETE - BEING REASSIGNED to Jeff Woodliffe. Pr…"
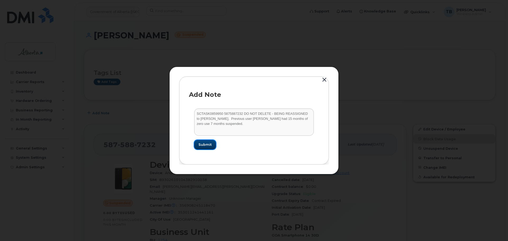
drag, startPoint x: 209, startPoint y: 115, endPoint x: 204, endPoint y: 145, distance: 30.6
click at [204, 145] on span "Submit" at bounding box center [205, 144] width 13 height 5
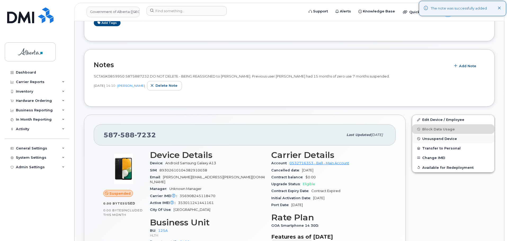
scroll to position [79, 0]
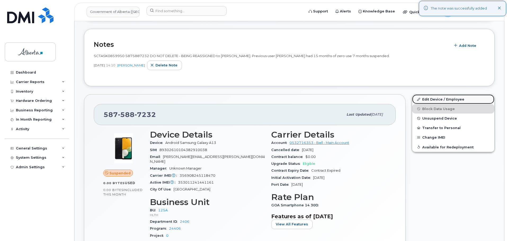
click at [429, 100] on link "Edit Device / Employee" at bounding box center [453, 100] width 82 height 10
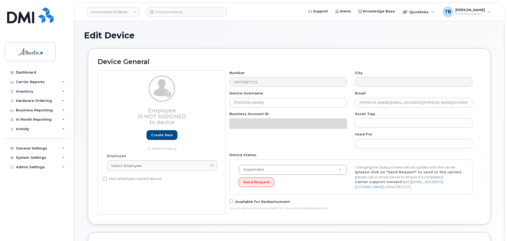
select select "4120335"
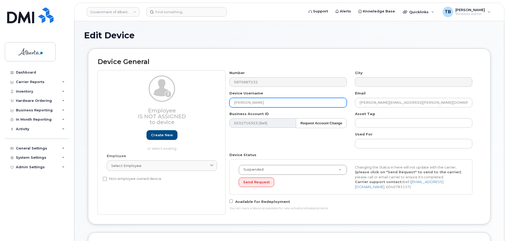
drag, startPoint x: 256, startPoint y: 103, endPoint x: 201, endPoint y: 102, distance: 55.1
click at [201, 102] on div "Employee Is not assigned to device Create new or select existing Employee Selec…" at bounding box center [289, 142] width 383 height 144
paste input "[PERSON_NAME]"
type input "[PERSON_NAME]"
drag, startPoint x: 406, startPoint y: 106, endPoint x: 344, endPoint y: 105, distance: 62.0
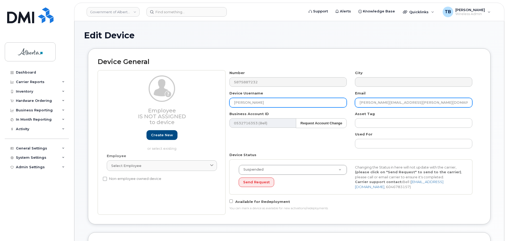
click at [344, 105] on div "Number 5875887232 City Device Username Jeff Woodliffe Email David.Moore@gov.ab.…" at bounding box center [350, 142] width 251 height 144
paste input "Jeff.Woodliff"
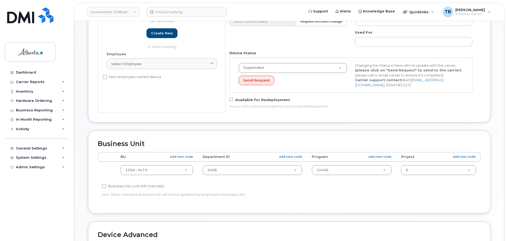
scroll to position [132, 0]
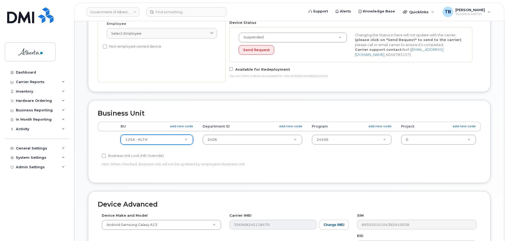
type input "[PERSON_NAME][EMAIL_ADDRESS][DOMAIN_NAME]"
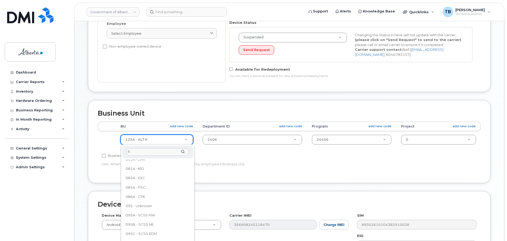
scroll to position [0, 0]
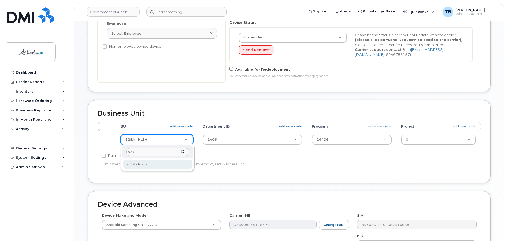
type input "593"
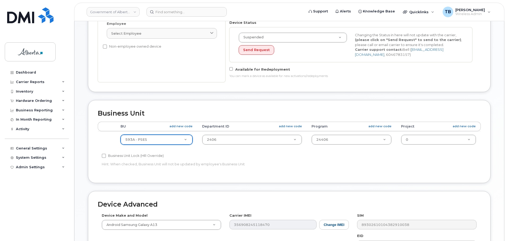
select select "4797682"
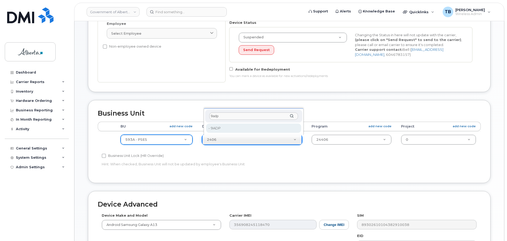
type input "9adp"
drag, startPoint x: 219, startPoint y: 127, endPoint x: 246, endPoint y: 132, distance: 28.2
type input "5645723"
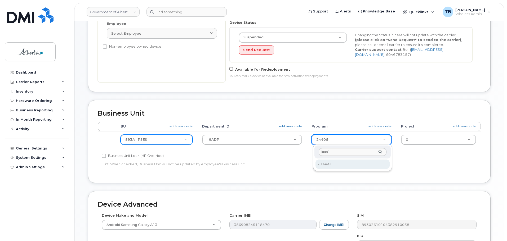
type input "1aaa1"
type input "4753515"
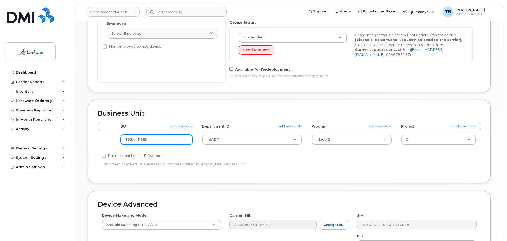
click at [307, 171] on div "Accounting Categories Rules BU add new code Department ID add new code Program …" at bounding box center [289, 148] width 383 height 52
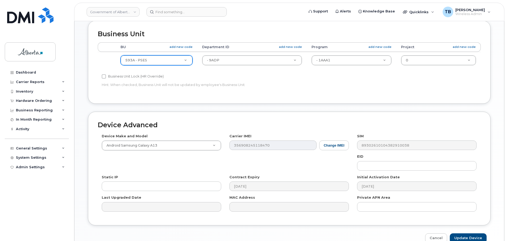
scroll to position [238, 0]
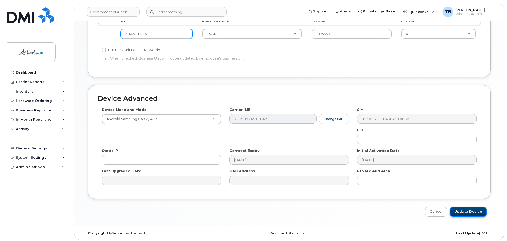
click at [469, 213] on input "Update Device" at bounding box center [468, 212] width 37 height 10
type input "Saving..."
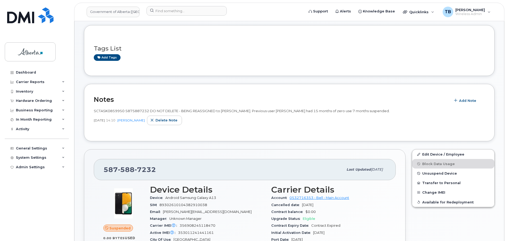
scroll to position [53, 0]
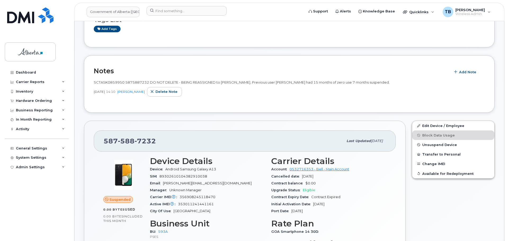
click at [105, 84] on span "SCTASK0859950 5875887232 DO NOT DELETE - BEING REASSIGNED to [PERSON_NAME]. Pre…" at bounding box center [242, 82] width 296 height 4
copy span "SCTASK0859950"
click at [432, 146] on span "Unsuspend Device" at bounding box center [439, 145] width 35 height 4
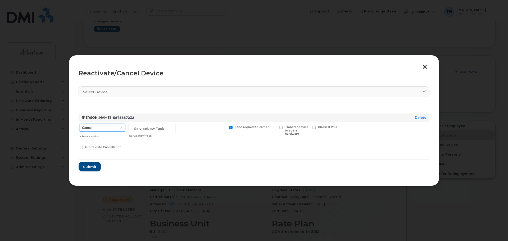
click at [90, 128] on select "Cancel Suspend - Extend Suspension Reactivate" at bounding box center [103, 128] width 46 height 8
select select "[object Object]"
click at [80, 124] on select "Cancel Suspend - Extend Suspension Reactivate" at bounding box center [103, 128] width 46 height 8
click at [144, 129] on input "text" at bounding box center [152, 129] width 47 height 10
paste input "SCTASK0859950"
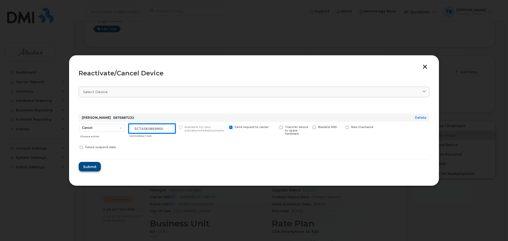
type input "SCTASK0859950"
click at [87, 169] on button "Submit" at bounding box center [90, 167] width 22 height 10
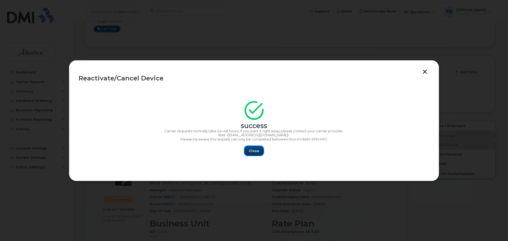
click at [252, 151] on span "Close" at bounding box center [254, 151] width 11 height 5
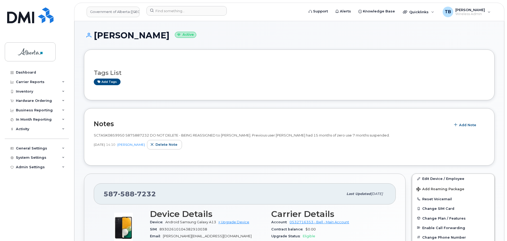
click at [141, 136] on span "SCTASK0859950 5875887232 DO NOT DELETE - BEING REASSIGNED to [PERSON_NAME]. Pre…" at bounding box center [242, 135] width 296 height 4
copy span "5875887232"
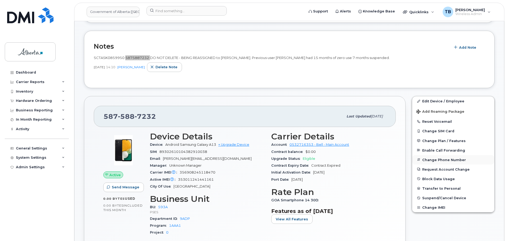
scroll to position [79, 0]
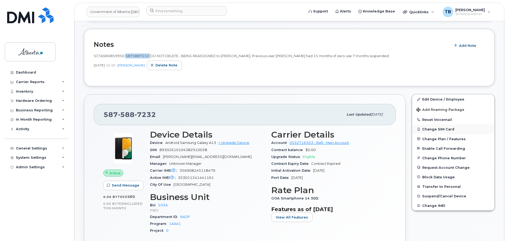
click at [432, 124] on button "Change SIM Card" at bounding box center [453, 129] width 82 height 10
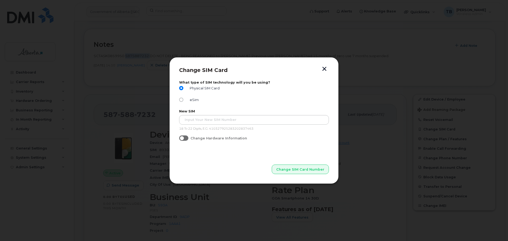
click at [325, 70] on button "button" at bounding box center [325, 70] width 8 height 6
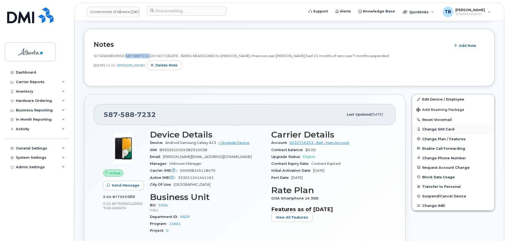
click at [431, 131] on button "Change SIM Card" at bounding box center [453, 129] width 82 height 10
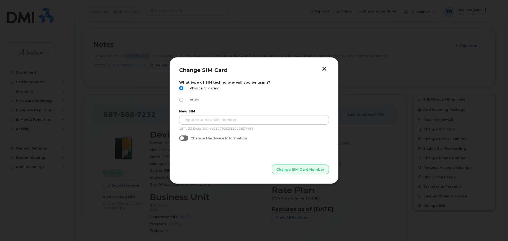
click at [323, 70] on button "button" at bounding box center [325, 70] width 8 height 6
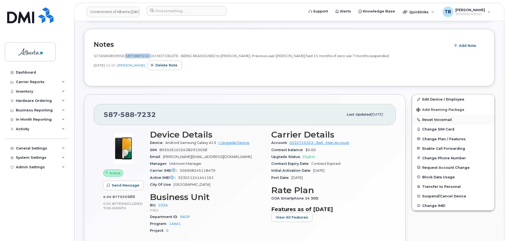
click at [430, 119] on button "Reset Voicemail" at bounding box center [453, 120] width 82 height 10
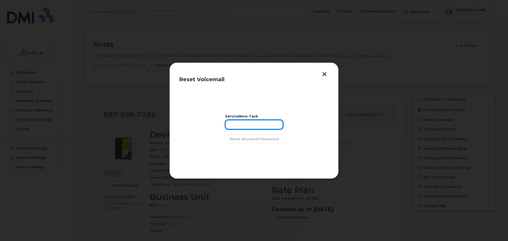
click at [232, 127] on input "text" at bounding box center [254, 125] width 58 height 10
paste input "SCTASK0859950"
type input "SCTASK0859950"
click at [236, 139] on span "Reset Voicemail Password" at bounding box center [254, 139] width 49 height 5
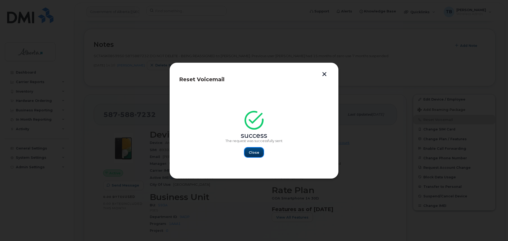
click at [255, 149] on button "Close" at bounding box center [254, 153] width 19 height 10
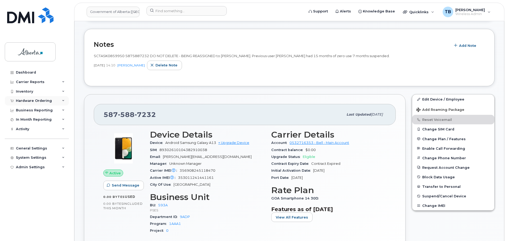
click at [25, 104] on div "Hardware Ordering" at bounding box center [37, 101] width 64 height 10
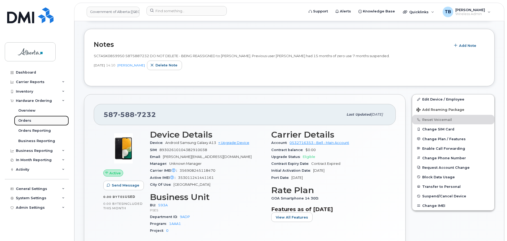
click at [26, 120] on div "Orders" at bounding box center [24, 120] width 13 height 5
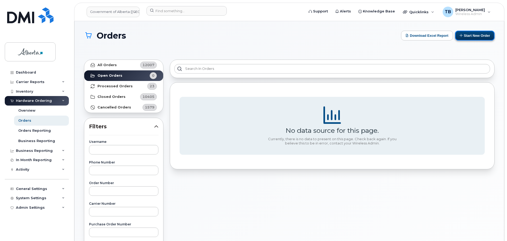
click at [478, 37] on button "Start New Order" at bounding box center [474, 36] width 39 height 10
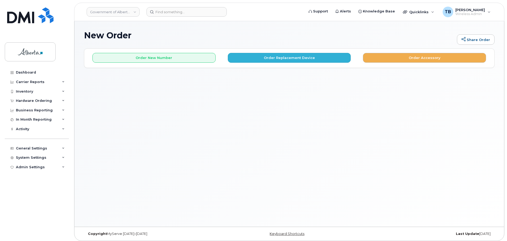
drag, startPoint x: 246, startPoint y: 53, endPoint x: 249, endPoint y: 53, distance: 2.9
click at [246, 53] on div "Order New Number Order Replacement Device Order Accessory" at bounding box center [289, 56] width 410 height 14
click at [253, 57] on button "Order Replacement Device" at bounding box center [289, 58] width 123 height 10
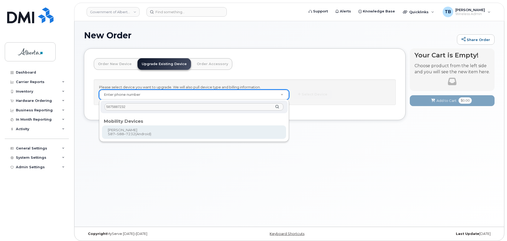
type input "5875887232"
type input "792520"
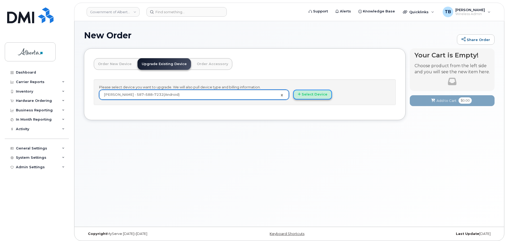
click at [306, 97] on button "Select Device" at bounding box center [312, 95] width 39 height 10
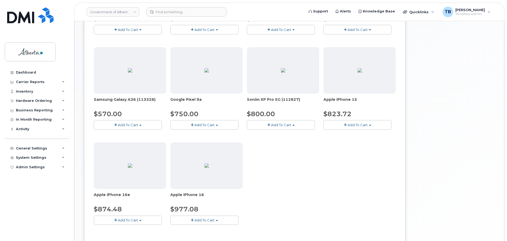
scroll to position [159, 0]
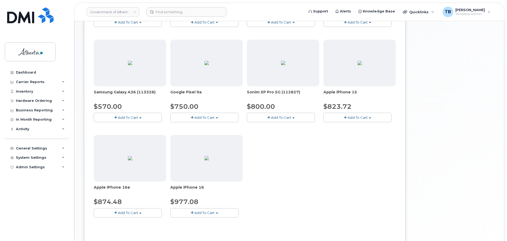
click at [350, 116] on span "Add To Cart" at bounding box center [357, 117] width 20 height 4
click at [342, 134] on link "$823.72 - 30-day upgrade (128GB model)" at bounding box center [367, 134] width 84 height 7
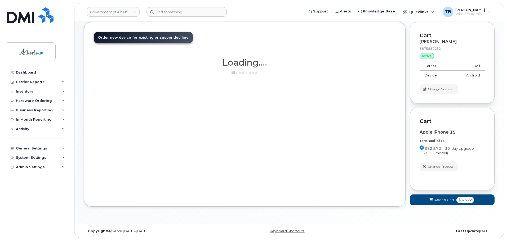
scroll to position [26, 0]
click at [429, 201] on icon at bounding box center [431, 199] width 4 height 3
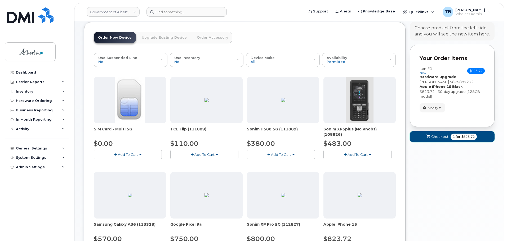
click at [428, 137] on icon "submit" at bounding box center [428, 136] width 4 height 3
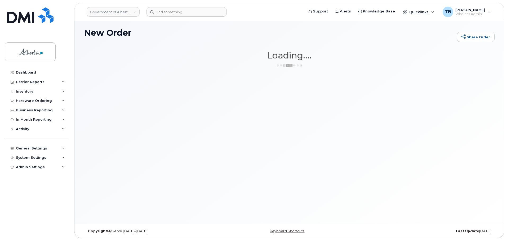
scroll to position [3, 0]
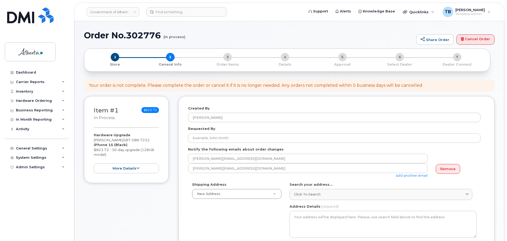
select select
click at [133, 34] on h1 "Order No.302776 (in process)" at bounding box center [248, 35] width 329 height 9
copy h1 "302776"
click at [200, 133] on div "Requested By" at bounding box center [336, 134] width 297 height 17
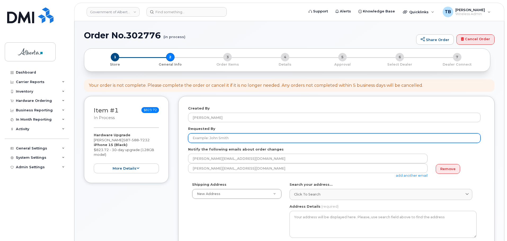
click at [201, 137] on input "Requested By" at bounding box center [334, 138] width 292 height 10
paste input "[PERSON_NAME]"
type input "[PERSON_NAME]"
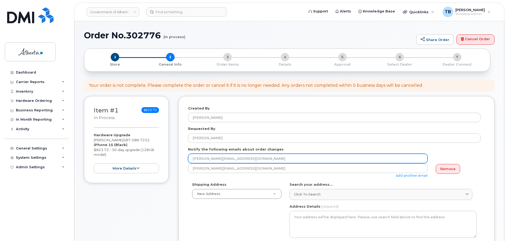
drag, startPoint x: 233, startPoint y: 159, endPoint x: 152, endPoint y: 148, distance: 82.1
paste input "Sharon.Craig"
type input "Sharon.Craig@gov.ab.ca"
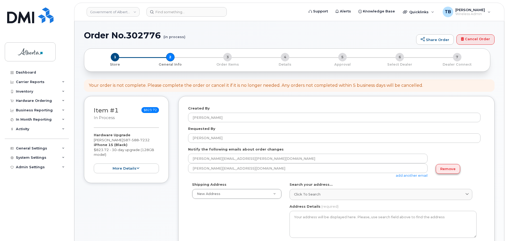
click at [444, 173] on link "Remove" at bounding box center [447, 169] width 24 height 10
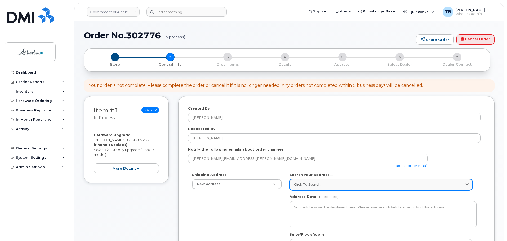
click at [303, 181] on link "Click to search" at bounding box center [380, 184] width 183 height 11
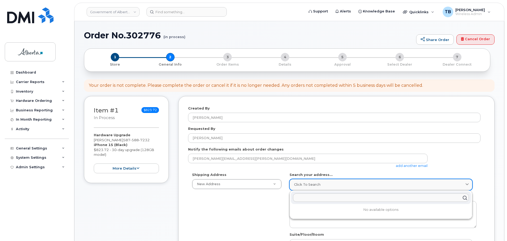
paste input "9915 - 108 Street"
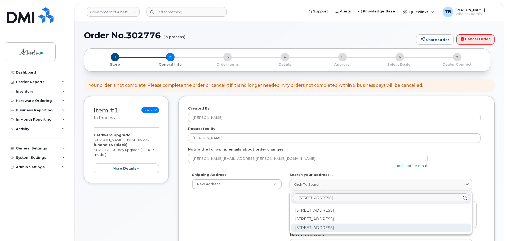
type input "9915 - 108 Street"
click at [339, 228] on div "9915 108 St NW Edmonton AB T5K 2G8" at bounding box center [381, 228] width 180 height 9
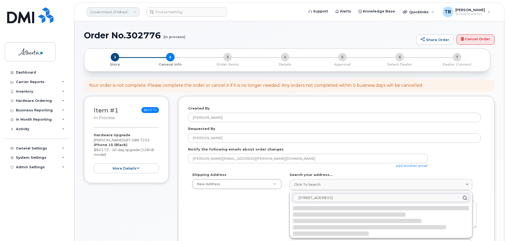
select select
type textarea "9915 108 St NW EDMONTON AB T5K 2G8 CANADA"
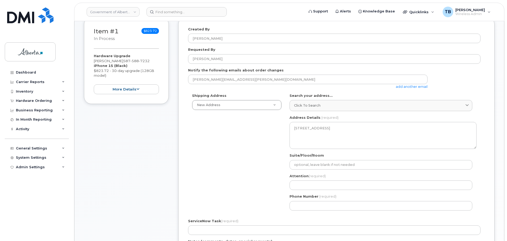
scroll to position [79, 0]
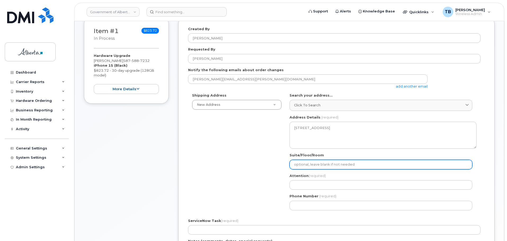
click at [310, 165] on input "Suite/Floor/Room" at bounding box center [380, 165] width 183 height 10
paste input "14th Floor"
select select
type input "14th Floor"
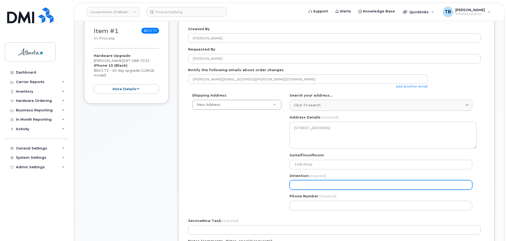
click at [297, 185] on input "Attention (required)" at bounding box center [380, 185] width 183 height 10
paste input "Sharon Craig"
select select
type input "Sharon Craig"
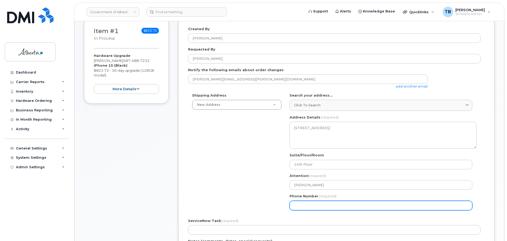
click at [300, 203] on input "Phone Number" at bounding box center [380, 206] width 183 height 10
paste input "7806441492"
select select
type input "7806441492"
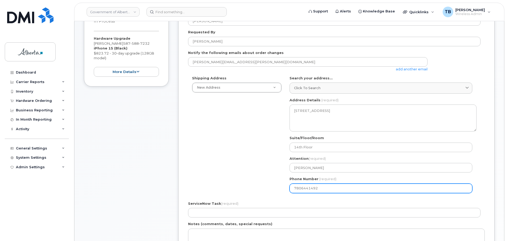
scroll to position [106, 0]
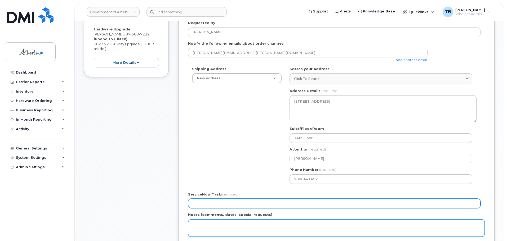
drag, startPoint x: 208, startPoint y: 203, endPoint x: 211, endPoint y: 234, distance: 30.6
click at [208, 203] on input "ServiceNow Task (required)" at bounding box center [334, 204] width 292 height 10
paste input "SCTASK0859950"
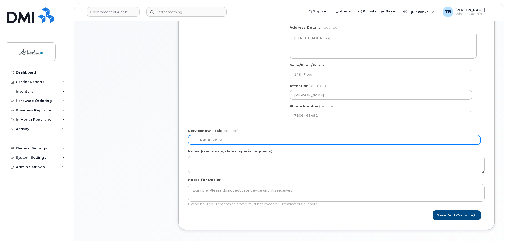
scroll to position [212, 0]
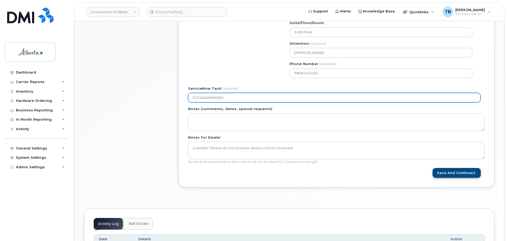
type input "SCTASK0859950"
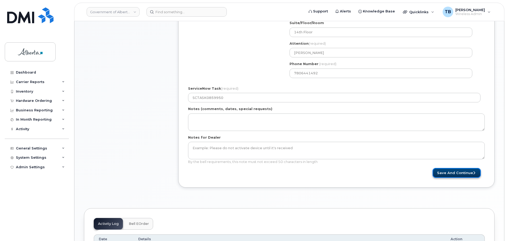
click at [453, 169] on button "Save and Continue" at bounding box center [456, 173] width 48 height 10
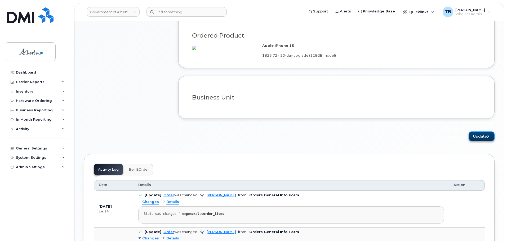
click at [477, 141] on button "Update" at bounding box center [481, 137] width 26 height 10
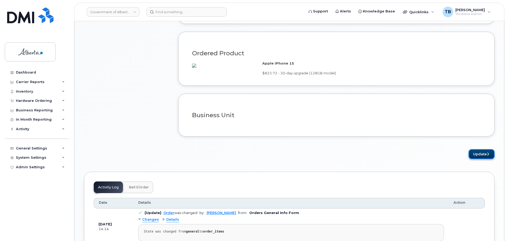
click at [485, 159] on button "Update" at bounding box center [481, 154] width 26 height 10
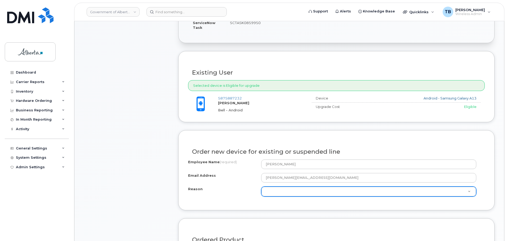
scroll to position [194, 0]
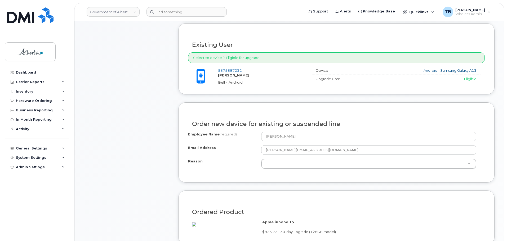
click at [318, 171] on div "Employee Name (required) Jeff Woodliffe Email Address Jeff.Woodliffe@gov.ab.ca …" at bounding box center [336, 152] width 297 height 41
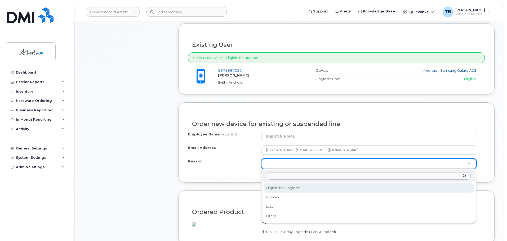
select select "eligible_for_upgrade"
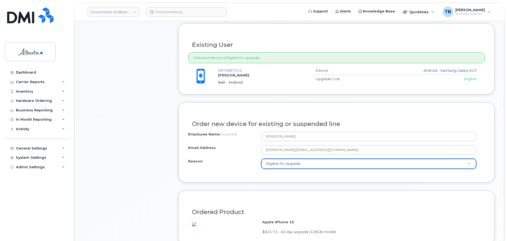
click at [137, 174] on div "Item #1 in process $823.72 Hardware Upgrade Jeff Woodliffe 587 588 7232 iPhone …" at bounding box center [126, 110] width 85 height 416
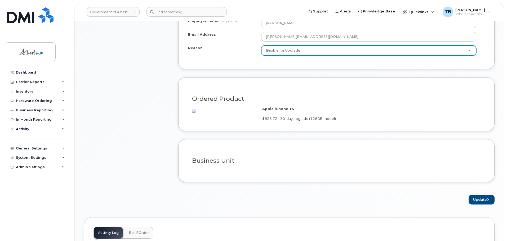
scroll to position [353, 0]
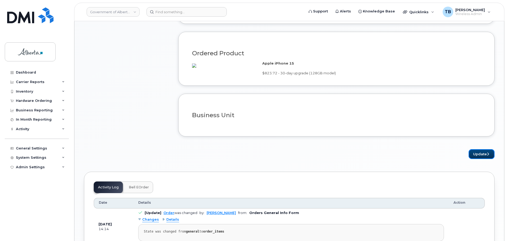
click at [482, 159] on button "Update" at bounding box center [481, 154] width 26 height 10
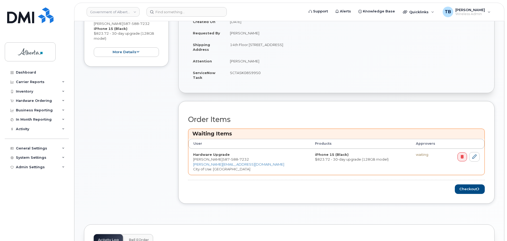
scroll to position [212, 0]
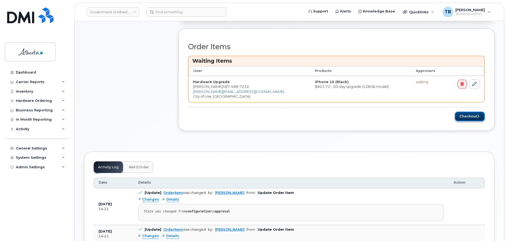
click at [476, 118] on button "Checkout" at bounding box center [470, 117] width 30 height 10
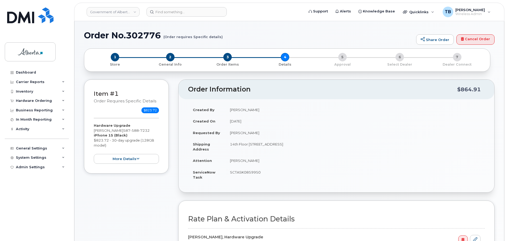
select select
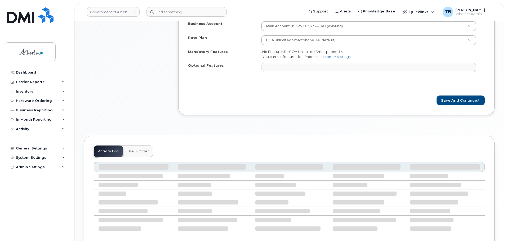
scroll to position [238, 0]
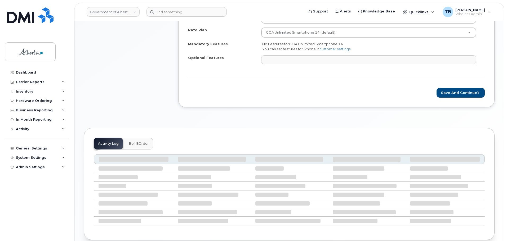
click at [142, 145] on span "Bell eOrder" at bounding box center [139, 144] width 20 height 4
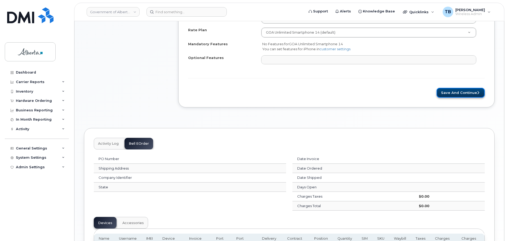
click at [466, 90] on button "Save and Continue" at bounding box center [460, 93] width 48 height 10
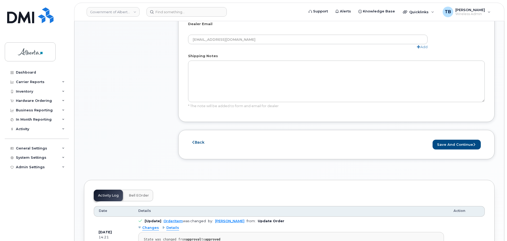
scroll to position [344, 0]
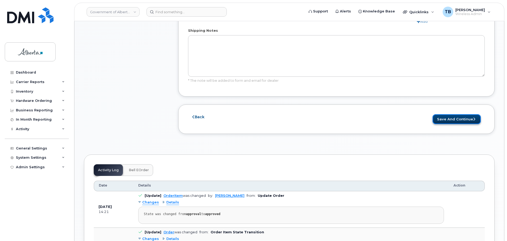
click at [459, 114] on button "Save and Continue" at bounding box center [456, 119] width 48 height 10
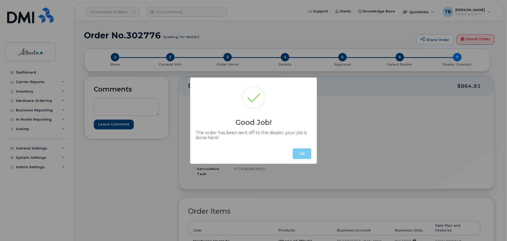
click at [297, 155] on button "OK" at bounding box center [302, 154] width 19 height 11
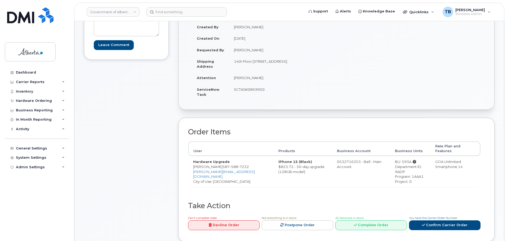
scroll to position [122, 0]
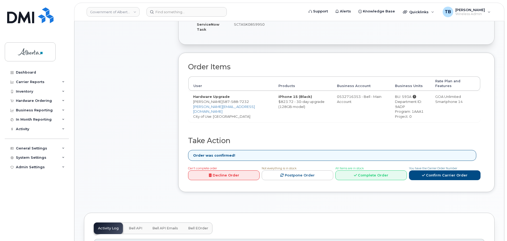
scroll to position [212, 0]
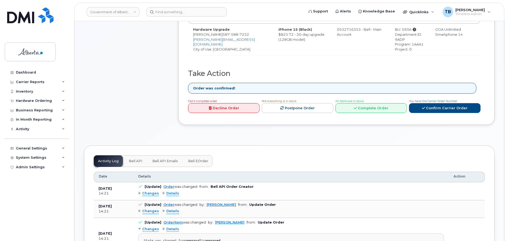
click at [137, 159] on span "Bell API" at bounding box center [136, 161] width 14 height 4
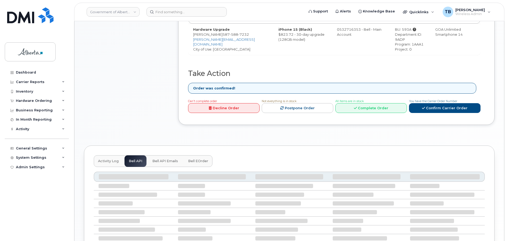
scroll to position [208, 0]
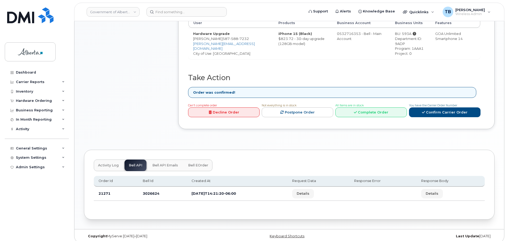
click at [147, 190] on td "3026624" at bounding box center [162, 194] width 49 height 14
copy td "3026624"
drag, startPoint x: 177, startPoint y: 6, endPoint x: 176, endPoint y: 10, distance: 3.7
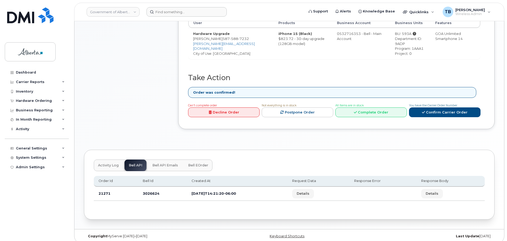
click at [177, 7] on header "Government of Alberta (GOA) Support Alerts Knowledge Base Quicklinks Suspend / …" at bounding box center [289, 12] width 430 height 19
click at [176, 11] on input at bounding box center [186, 12] width 80 height 10
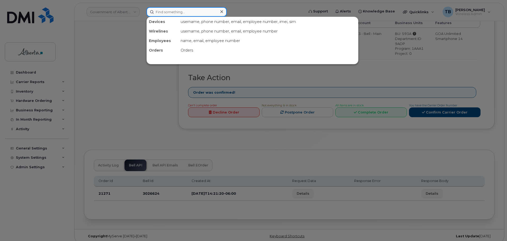
paste input "5873403871"
type input "5873403871"
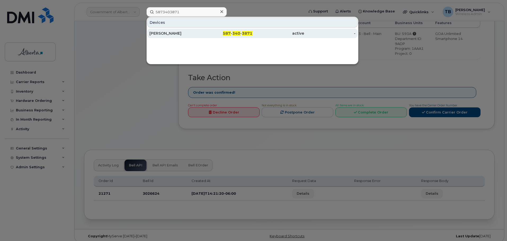
drag, startPoint x: 171, startPoint y: 26, endPoint x: 166, endPoint y: 34, distance: 9.3
click at [166, 34] on div "[PERSON_NAME]" at bounding box center [175, 33] width 52 height 5
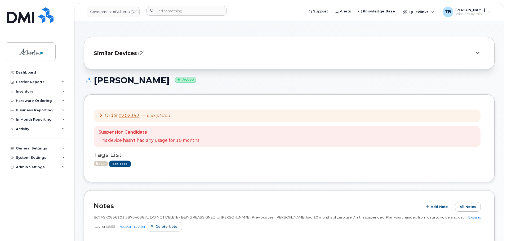
click at [112, 206] on h2 "Notes" at bounding box center [257, 206] width 326 height 8
click at [116, 217] on span "SCTASK0856101 5873403871 DO NOT DELETE - BEING REASSIGNED to [PERSON_NAME]. Pre…" at bounding box center [280, 217] width 372 height 4
copy span "SCTASK0856101"
click at [32, 103] on div "Hardware Ordering" at bounding box center [37, 101] width 64 height 10
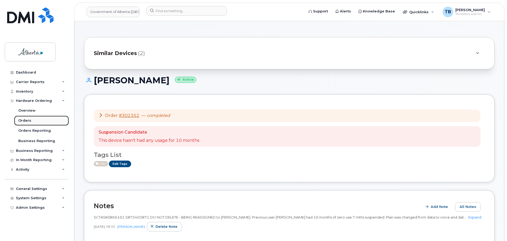
drag, startPoint x: 27, startPoint y: 119, endPoint x: 47, endPoint y: 120, distance: 19.6
click at [27, 119] on div "Orders" at bounding box center [24, 120] width 13 height 5
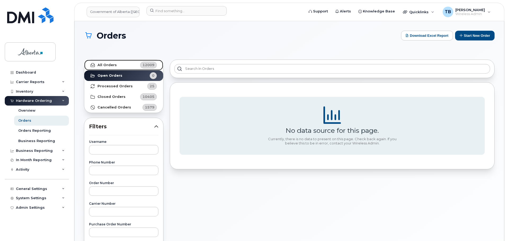
click at [118, 66] on link "All Orders 12009" at bounding box center [123, 65] width 79 height 11
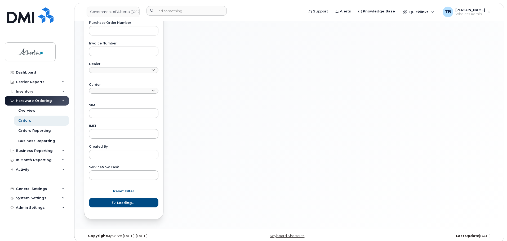
scroll to position [206, 0]
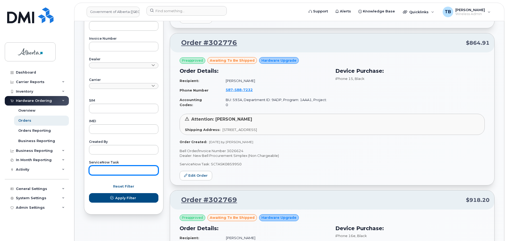
click at [107, 169] on input "text" at bounding box center [123, 171] width 69 height 10
paste input "SCTASK0856101"
type input "SCTASK0856101"
click at [89, 193] on button "Apply Filter" at bounding box center [123, 198] width 69 height 10
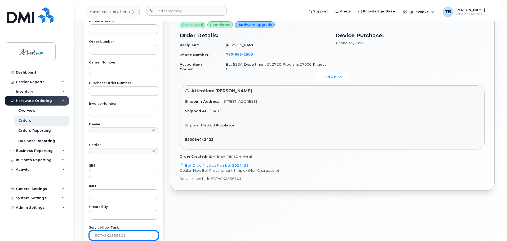
scroll to position [180, 0]
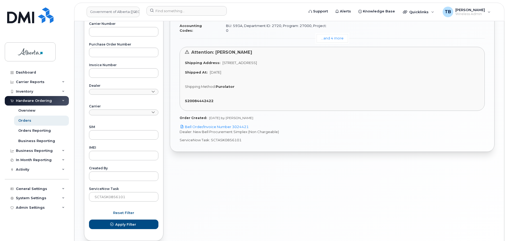
click at [208, 129] on p "Dealer: New Bell Procurement Simplex (Non Chargeable)" at bounding box center [331, 131] width 305 height 5
click at [208, 125] on link "Bell Order/Invoice Number 3024421" at bounding box center [213, 127] width 69 height 4
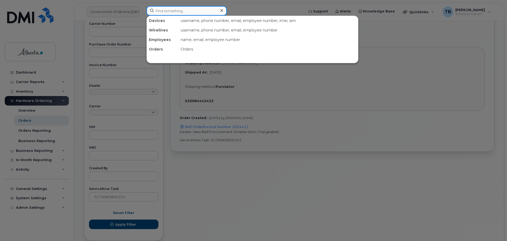
click at [173, 16] on div "Devices username, phone number, email, employee number, imei, sim Wirelines use…" at bounding box center [223, 11] width 154 height 10
paste input "[PERSON_NAME]"
type input "[PERSON_NAME]"
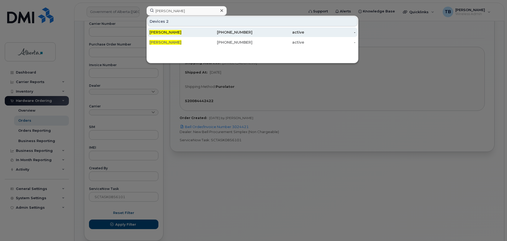
click at [168, 32] on span "[PERSON_NAME]" at bounding box center [165, 32] width 32 height 5
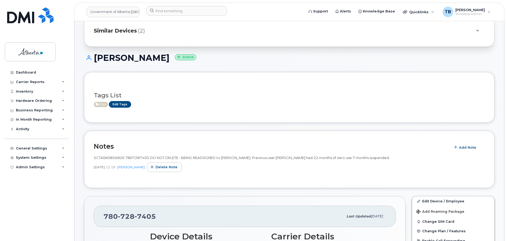
scroll to position [79, 0]
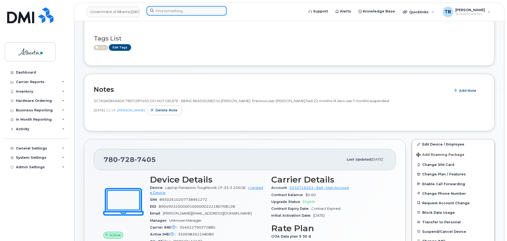
click at [184, 12] on input at bounding box center [186, 11] width 80 height 10
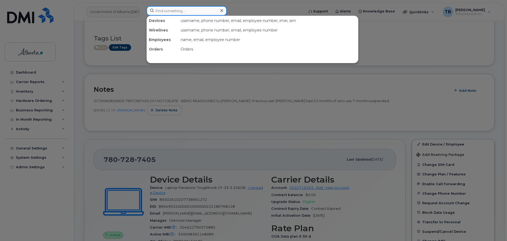
paste input "[PERSON_NAME]"
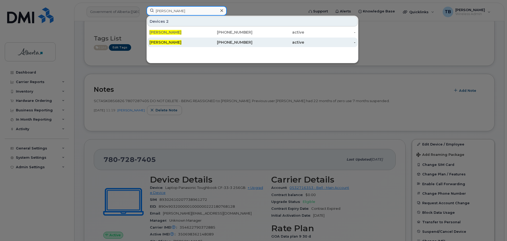
type input "[PERSON_NAME]"
click at [166, 41] on span "[PERSON_NAME]" at bounding box center [165, 42] width 32 height 5
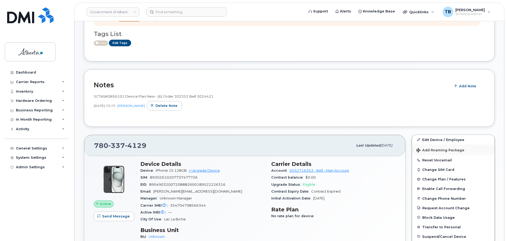
scroll to position [132, 0]
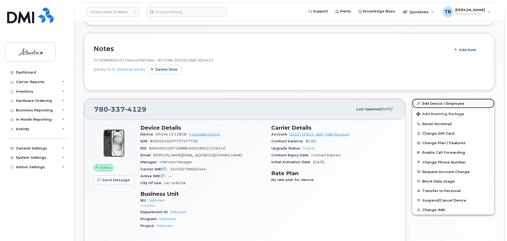
click at [443, 103] on link "Edit Device / Employee" at bounding box center [453, 104] width 82 height 10
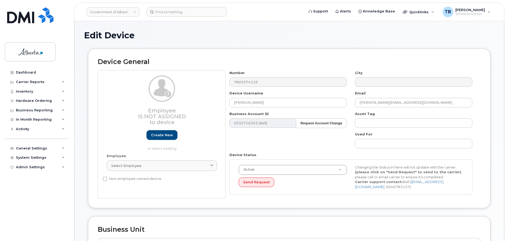
select select "4100854"
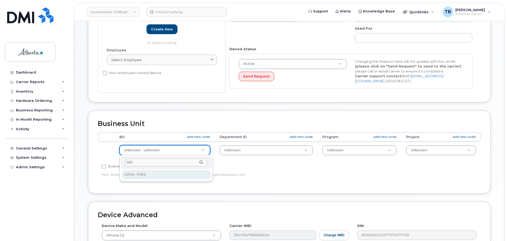
type input "593"
drag, startPoint x: 143, startPoint y: 177, endPoint x: 212, endPoint y: 162, distance: 70.3
select select "4797682"
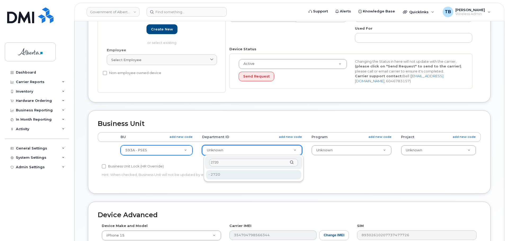
type input "2720"
type input "4752674"
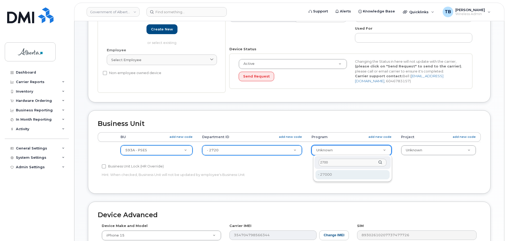
type input "2700"
type input "4206368"
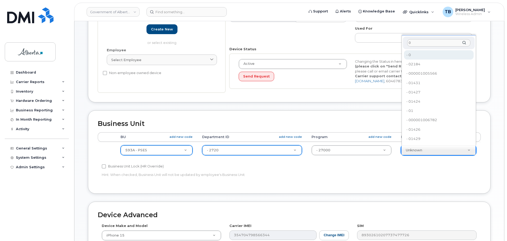
type input "0"
type input "4753728"
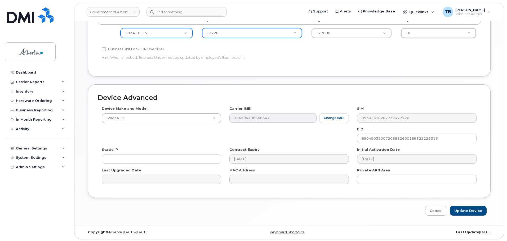
scroll to position [224, 0]
click at [474, 211] on input "Update Device" at bounding box center [468, 210] width 37 height 10
type input "Saving..."
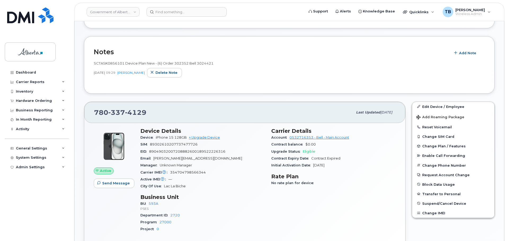
scroll to position [132, 0]
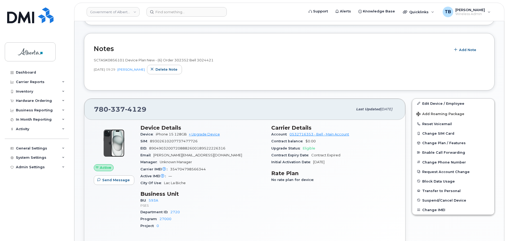
click at [251, 78] on div "SCTASK0856101 Device Plan New - (6) Order 302352 Bell 3024421 Oct 07, 2025 09:2…" at bounding box center [289, 68] width 391 height 26
click at [174, 13] on input at bounding box center [186, 12] width 80 height 10
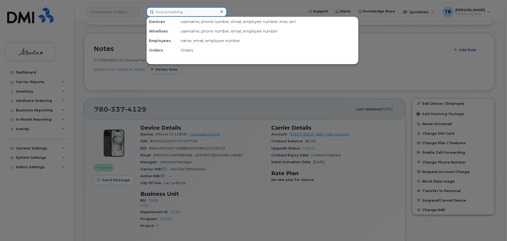
paste input "7809961585"
type input "7809961585"
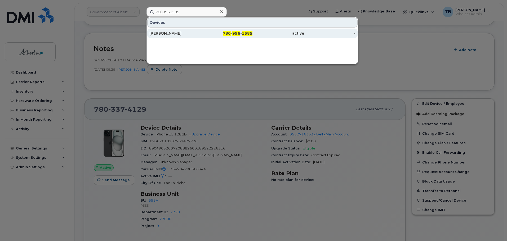
click at [158, 30] on div "[PERSON_NAME]" at bounding box center [175, 34] width 52 height 10
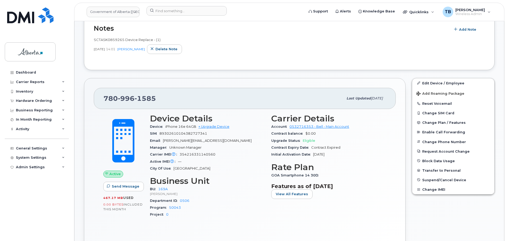
scroll to position [53, 0]
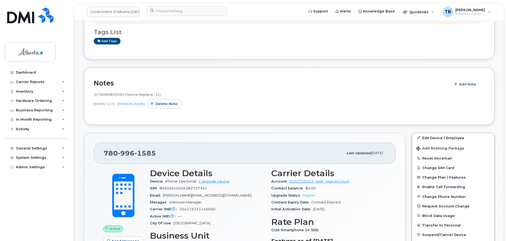
click at [93, 93] on div "Notes Add Note SCTASK0859265 Device Replace - (1) [DATE] 14:01 [PERSON_NAME] De…" at bounding box center [289, 96] width 410 height 57
click at [99, 94] on span "SCTASK0859265 Device Replace - (1)" at bounding box center [127, 94] width 67 height 4
copy span "SCTASK0859265"
click at [166, 8] on input at bounding box center [186, 11] width 80 height 10
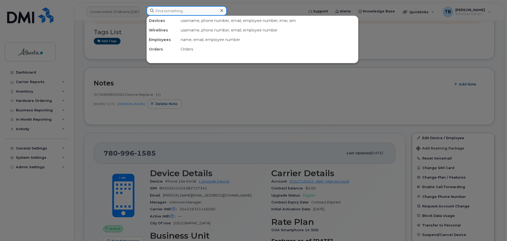
paste input "5873857069"
type input "5873857069"
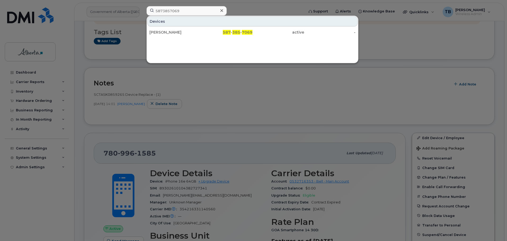
click at [166, 37] on div "Stephanie Morrison 587 - 385 - 7069 active -" at bounding box center [252, 32] width 211 height 11
drag, startPoint x: 165, startPoint y: 34, endPoint x: 167, endPoint y: 40, distance: 6.2
click at [165, 34] on div "[PERSON_NAME]" at bounding box center [175, 32] width 52 height 5
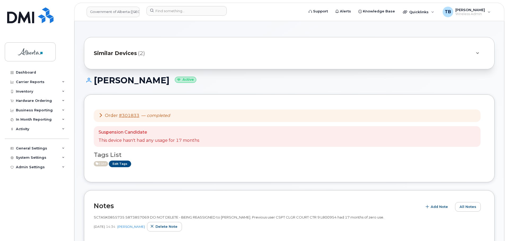
scroll to position [53, 0]
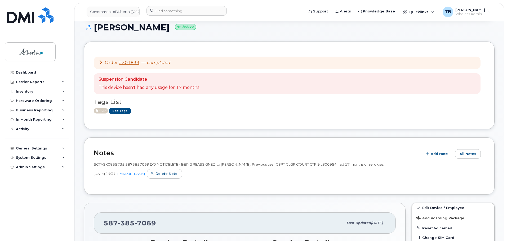
click at [116, 163] on span "SCTASK0855735 5873857069 DO NOT DELETE - BEING REASSIGNED to [PERSON_NAME]. Pre…" at bounding box center [239, 164] width 290 height 4
click at [116, 163] on span "SCTASK0855735 5873857069 DO NOT DELETE - BEING REASSIGNED to Stephanie Morrison…" at bounding box center [239, 164] width 290 height 4
copy span "SCTASK0855735"
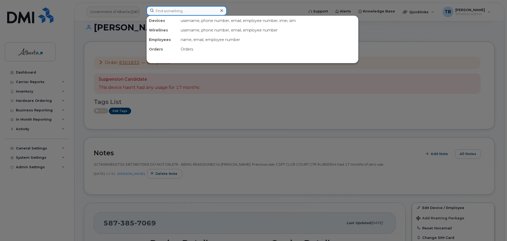
click at [199, 14] on input at bounding box center [186, 11] width 80 height 10
paste input "7802032436"
type input "7802032436"
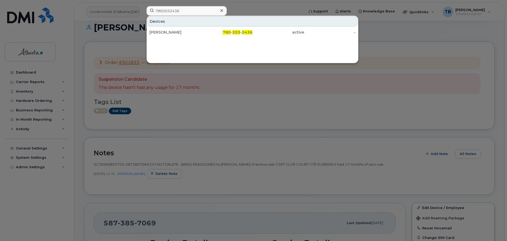
drag, startPoint x: 168, startPoint y: 32, endPoint x: 122, endPoint y: 11, distance: 50.0
click at [168, 32] on div "Ida Dei" at bounding box center [175, 32] width 52 height 5
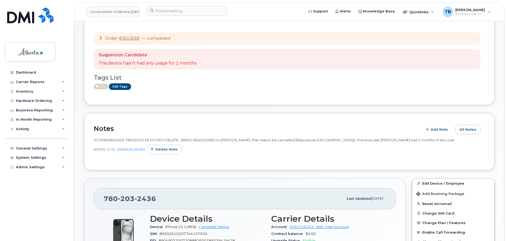
scroll to position [79, 0]
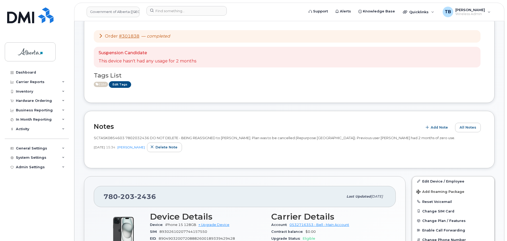
click at [108, 137] on span "SCTASK0854603 7802032436 DO NOT DELETE - BEING REASSIGNED to [PERSON_NAME]. Pla…" at bounding box center [274, 138] width 361 height 4
copy span "SCTASK0854603"
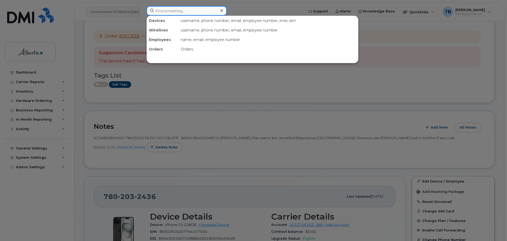
click at [163, 12] on input at bounding box center [186, 11] width 80 height 10
paste input "4034833038"
type input "4034833038"
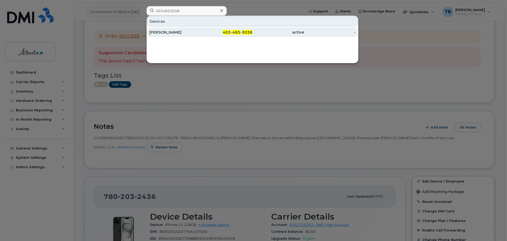
click at [178, 31] on div "[PERSON_NAME]" at bounding box center [175, 32] width 52 height 5
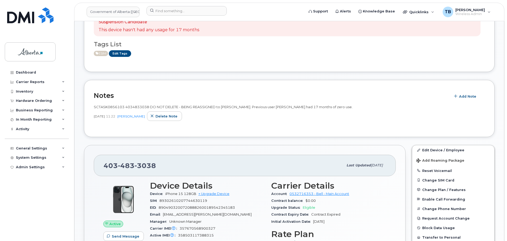
scroll to position [106, 0]
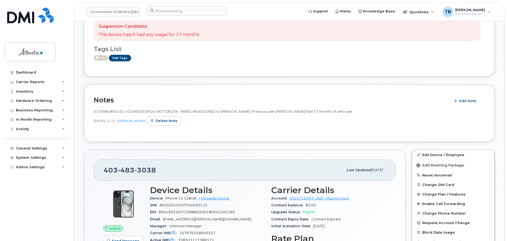
click at [111, 111] on span "SCTASK0856103 4034833038 DO NOT DELETE - BEING REASSIGNED to [PERSON_NAME]. Pre…" at bounding box center [223, 111] width 259 height 4
copy span "SCTASK0856103"
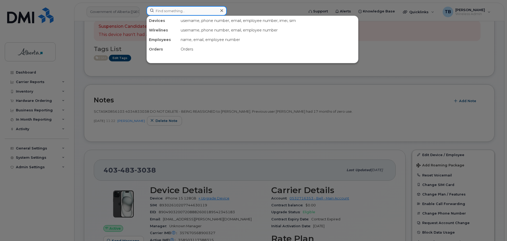
click at [163, 9] on input at bounding box center [186, 11] width 80 height 10
paste input "4036605545"
type input "4036605545"
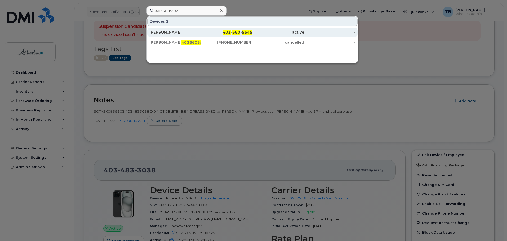
click at [165, 32] on div "[PERSON_NAME]" at bounding box center [175, 32] width 52 height 5
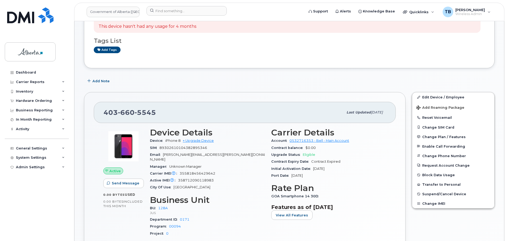
scroll to position [53, 0]
click at [105, 82] on span "Add Note" at bounding box center [100, 80] width 17 height 5
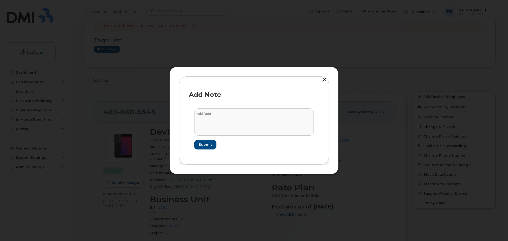
click at [325, 81] on button "button" at bounding box center [325, 79] width 8 height 7
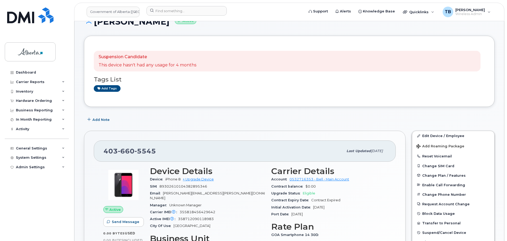
scroll to position [0, 0]
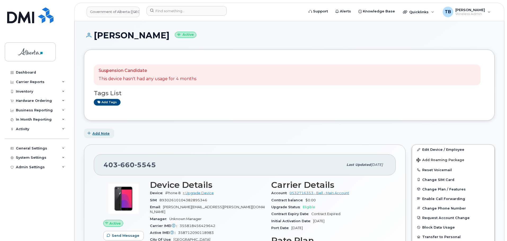
click at [99, 130] on button "Add Note" at bounding box center [99, 134] width 30 height 10
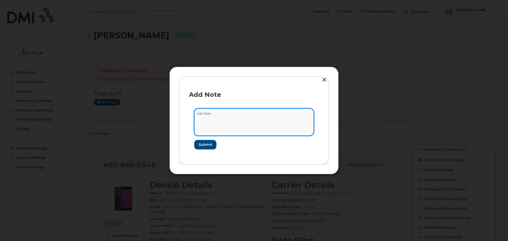
click at [252, 127] on textarea at bounding box center [254, 122] width 120 height 27
paste textarea "SCTASK0862049 Plan Cancel - [PHONE_NUMBER] Repurpose [GEOGRAPHIC_DATA]. Previou…"
type textarea "SCTASK0862049 Plan Cancel - [PHONE_NUMBER] Repurpose [GEOGRAPHIC_DATA]. Previou…"
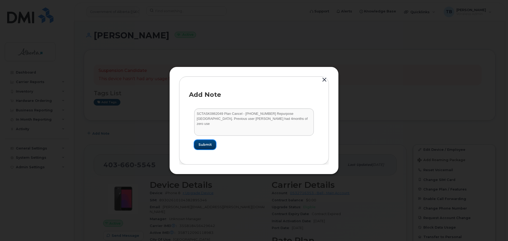
click at [206, 145] on span "Submit" at bounding box center [205, 144] width 13 height 5
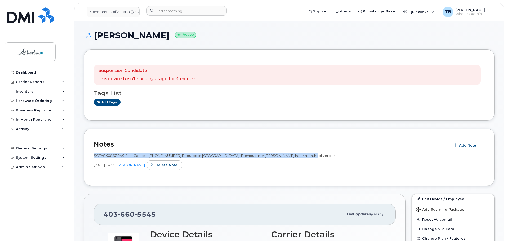
drag, startPoint x: 306, startPoint y: 154, endPoint x: 94, endPoint y: 154, distance: 211.8
click at [94, 154] on div "SCTASK0862049 Plan Cancel - (1) 4036605545 Repurpose Calgary. Previous user Lyn…" at bounding box center [289, 155] width 391 height 5
copy span "SCTASK0862049 Plan Cancel - (1) 4036605545 Repurpose Calgary. Previous user Lyn…"
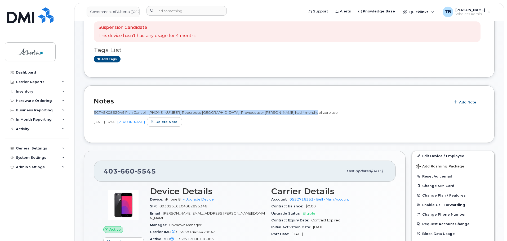
scroll to position [53, 0]
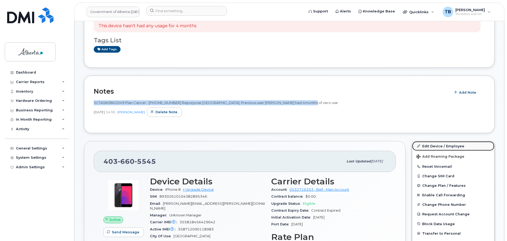
click at [434, 146] on link "Edit Device / Employee" at bounding box center [453, 146] width 82 height 10
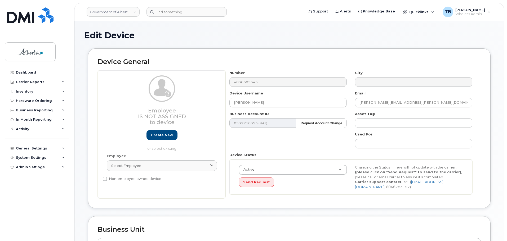
select select "4120330"
click at [205, 102] on div "Employee Is not assigned to device Create new or select existing Employee Selec…" at bounding box center [289, 134] width 383 height 128
type input "Repurpose [GEOGRAPHIC_DATA]"
drag, startPoint x: 406, startPoint y: 103, endPoint x: 352, endPoint y: 103, distance: 53.5
click at [352, 103] on div "Email Lynda.Purdy@gov.ab.ca" at bounding box center [413, 99] width 125 height 17
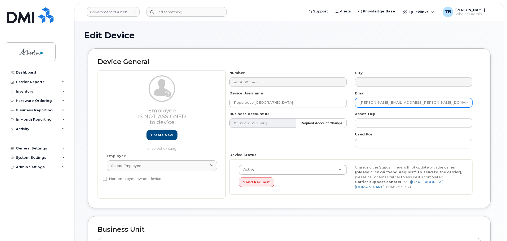
paste input "repurpose"
drag, startPoint x: 360, startPoint y: 104, endPoint x: 349, endPoint y: 104, distance: 10.4
click at [349, 104] on div "Number 4036605545 City Device Username Repurpose Calgary Email repurpose@gov.ab…" at bounding box center [350, 134] width 251 height 128
type input "[EMAIL_ADDRESS][DOMAIN_NAME]"
click at [301, 146] on div "Number 4036605545 City Device Username Repurpose Calgary Email repurpose@gov.ab…" at bounding box center [350, 134] width 251 height 128
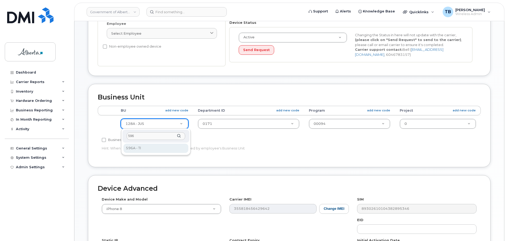
type input "596"
select select "4797729"
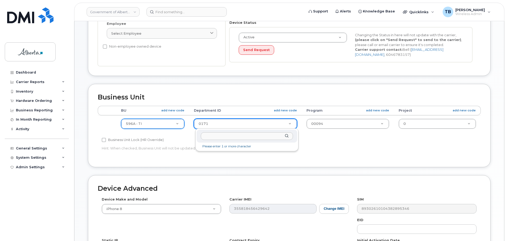
type input "0"
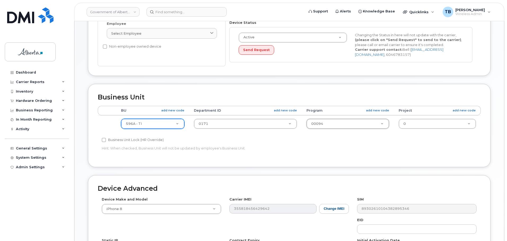
type input "0"
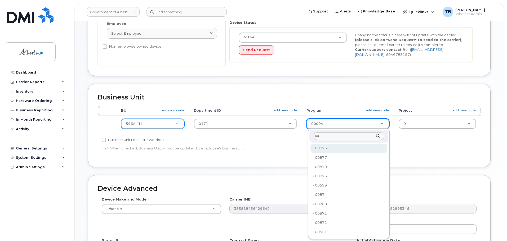
type input "0"
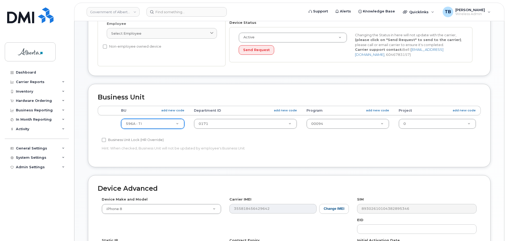
click at [259, 130] on td "0171 4717754" at bounding box center [245, 123] width 113 height 17
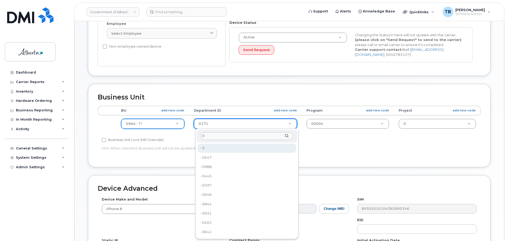
type input "0"
type input "4806341"
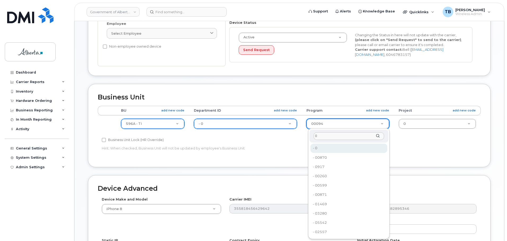
type input "0"
type input "4806366"
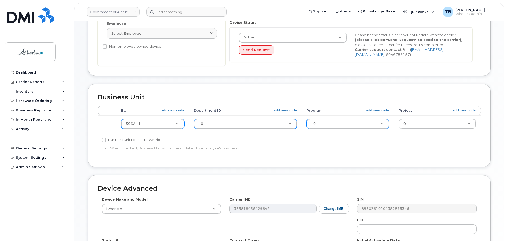
click at [378, 153] on div "Accounting Categories Rules BU add new code Department ID add new code Program …" at bounding box center [289, 132] width 383 height 52
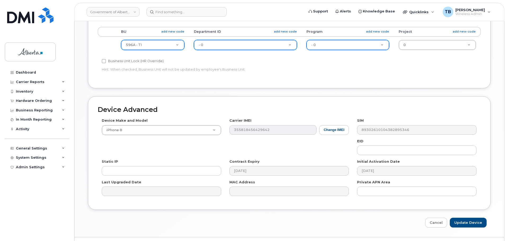
scroll to position [212, 0]
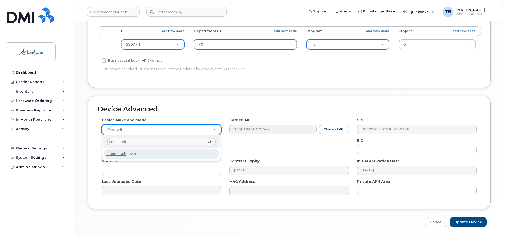
type input "Iphone unk"
select select "185"
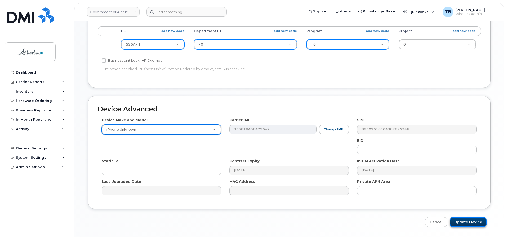
click at [473, 224] on input "Update Device" at bounding box center [468, 222] width 37 height 10
type input "Saving..."
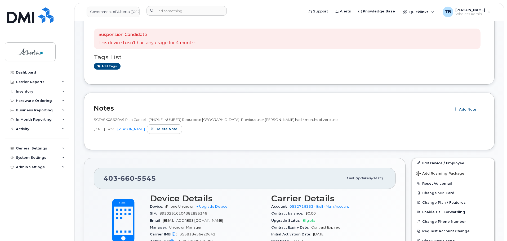
scroll to position [106, 0]
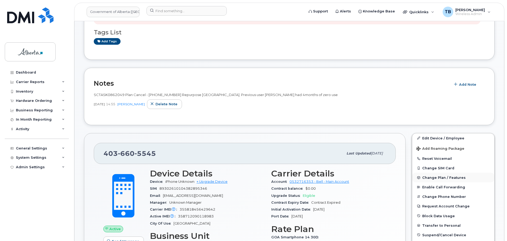
click at [431, 177] on span "Change Plan / Features" at bounding box center [443, 178] width 43 height 4
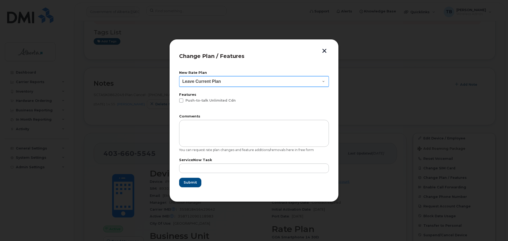
click at [204, 82] on select "Leave Current Plan GOA - Voice Plan 5 GOA Unlimited Smartphone 14 GOA-Voice Pla…" at bounding box center [254, 81] width 150 height 11
click at [325, 51] on button "button" at bounding box center [325, 52] width 8 height 6
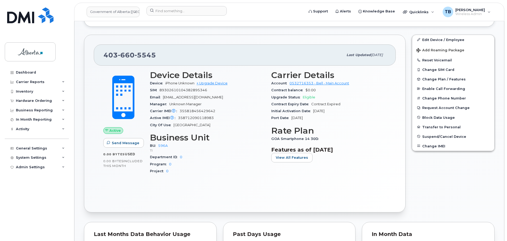
scroll to position [212, 0]
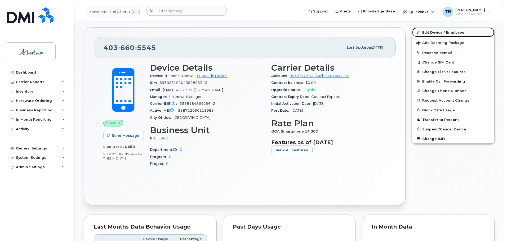
click at [437, 32] on link "Edit Device / Employee" at bounding box center [453, 33] width 82 height 10
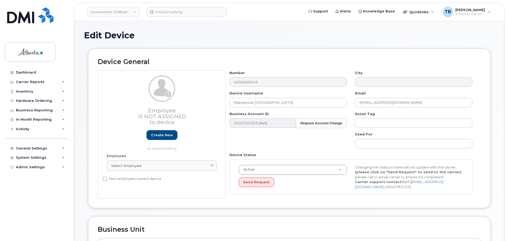
select select "4797729"
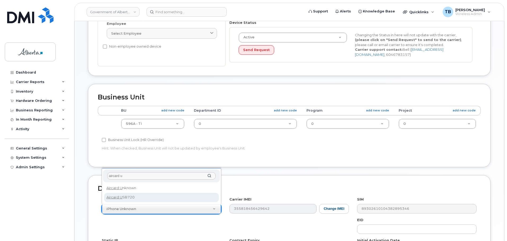
type input "aircard u"
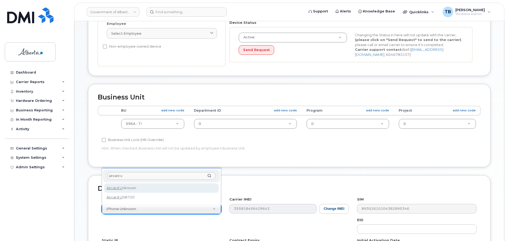
select select "971"
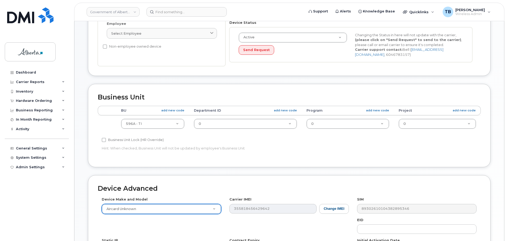
click at [331, 181] on div "Device Advanced Device Make and Model Aircard Unknown Android TCL 502 Watch App…" at bounding box center [289, 232] width 402 height 114
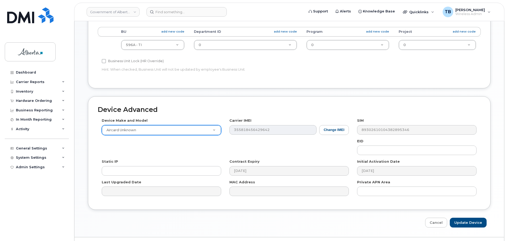
scroll to position [212, 0]
click at [465, 224] on input "Update Device" at bounding box center [468, 222] width 37 height 10
type input "Saving..."
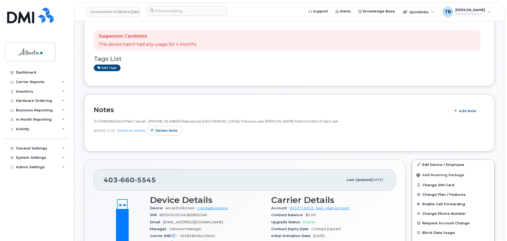
scroll to position [124, 0]
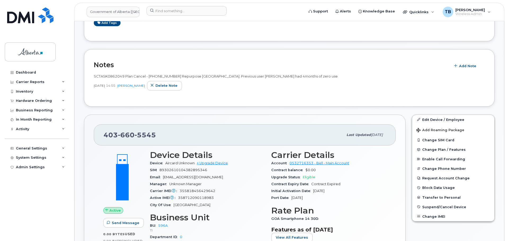
click at [110, 75] on span "SCTASK0862049 Plan Cancel - [PHONE_NUMBER] Repurpose [GEOGRAPHIC_DATA]. Previou…" at bounding box center [216, 76] width 244 height 4
click at [110, 75] on span "SCTASK0862049 Plan Cancel - (1) 4036605545 Repurpose Calgary. Previous user Lyn…" at bounding box center [216, 76] width 244 height 4
copy span "SCTASK0862049"
click at [444, 150] on span "Change Plan / Features" at bounding box center [443, 150] width 43 height 4
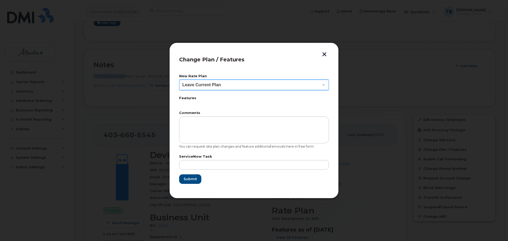
click at [208, 84] on select "Leave Current Plan GOA Data plan 9 30 d GOA–Unlimited Data Plan 9" at bounding box center [254, 85] width 150 height 11
select select "1790211"
click at [179, 80] on select "Leave Current Plan GOA Data plan 9 30 d GOA–Unlimited Data Plan 9" at bounding box center [254, 85] width 150 height 11
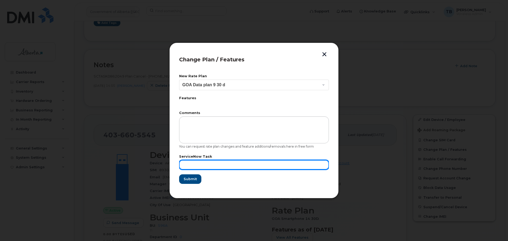
click at [205, 165] on input "text" at bounding box center [254, 165] width 150 height 10
paste input "SCTASK0862049"
type input "SCTASK0862049"
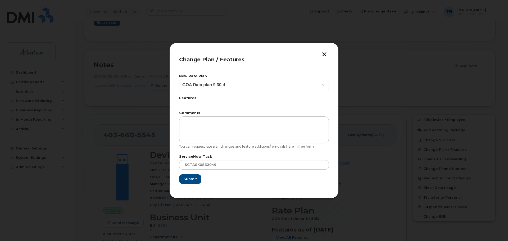
click at [187, 186] on div "New Rate Plan Leave Current Plan GOA Data plan 9 30 d GOA–Unlimited Data Plan 9…" at bounding box center [254, 129] width 150 height 119
click at [188, 180] on span "Submit" at bounding box center [189, 179] width 13 height 5
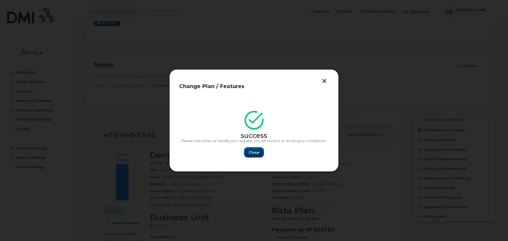
click at [251, 154] on span "Close" at bounding box center [254, 152] width 11 height 5
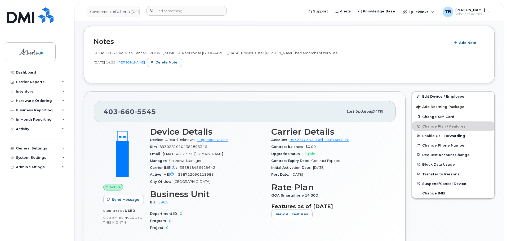
scroll to position [177, 0]
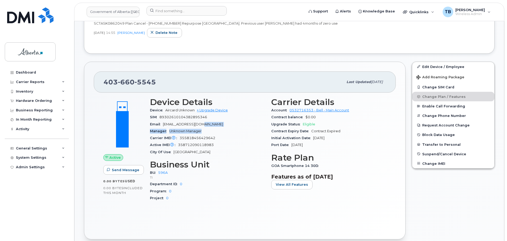
drag, startPoint x: 207, startPoint y: 129, endPoint x: 200, endPoint y: 127, distance: 7.3
click at [200, 127] on section "Device Details Device Aircard Unknown + Upgrade Device SIM 89302610104382895346…" at bounding box center [207, 126] width 115 height 58
click at [208, 126] on div "Email repurpose@gov.ab.ca" at bounding box center [207, 124] width 115 height 7
drag, startPoint x: 204, startPoint y: 124, endPoint x: 165, endPoint y: 123, distance: 38.4
click at [165, 123] on div "Email repurpose@gov.ab.ca" at bounding box center [207, 124] width 115 height 7
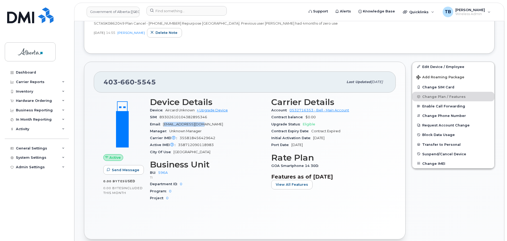
click at [203, 124] on div "Email repurpose@gov.ab.ca" at bounding box center [207, 124] width 115 height 7
drag, startPoint x: 202, startPoint y: 123, endPoint x: 163, endPoint y: 124, distance: 39.0
click at [163, 124] on div "Email repurpose@gov.ab.ca" at bounding box center [207, 124] width 115 height 7
copy span "repurpose@gov.ab.ca"
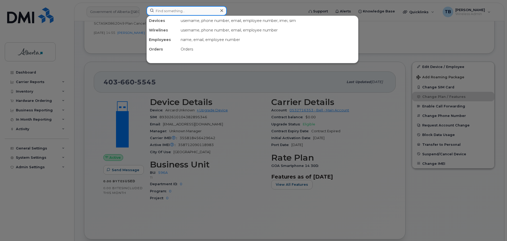
click at [167, 11] on input at bounding box center [186, 11] width 80 height 10
paste input "7806191385"
type input "7806191385"
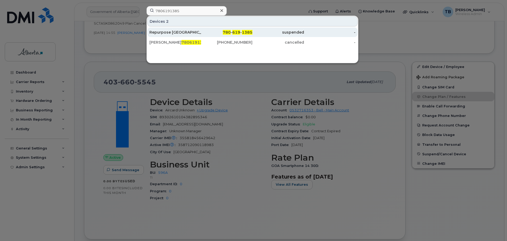
click at [170, 31] on div "Repurpose Edmonton" at bounding box center [175, 32] width 52 height 5
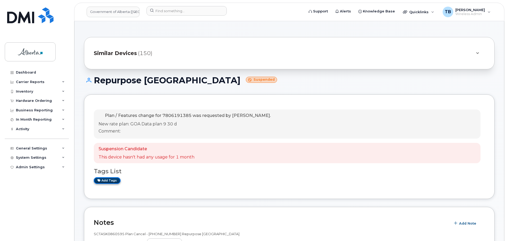
click at [109, 178] on link "Add tags" at bounding box center [107, 180] width 27 height 7
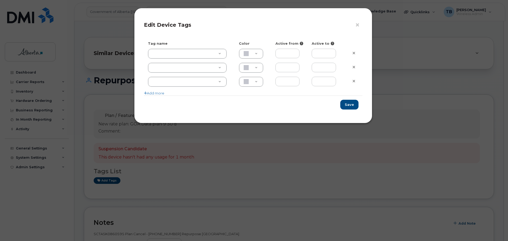
click at [178, 59] on div at bounding box center [189, 56] width 91 height 14
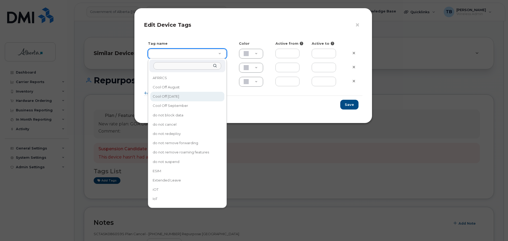
type input "Cool Off [DATE]"
type input "D6CDC1"
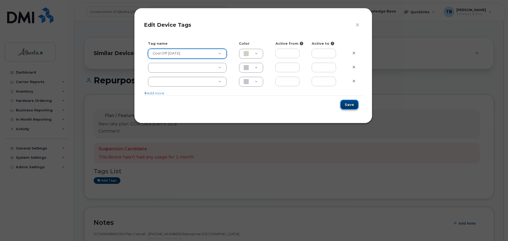
click at [352, 106] on button "Save" at bounding box center [349, 105] width 18 height 10
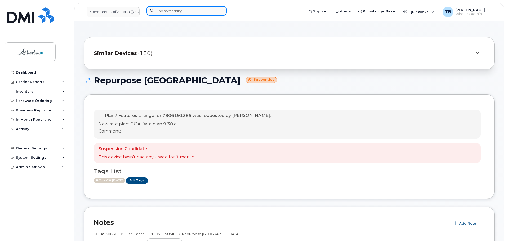
click at [161, 9] on input at bounding box center [186, 11] width 80 height 10
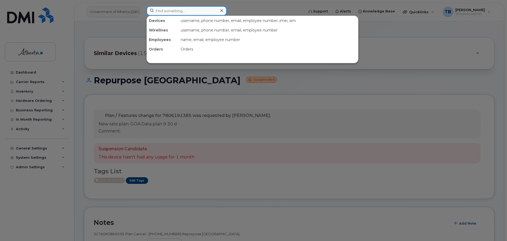
paste input "5872201907"
type input "5872201907"
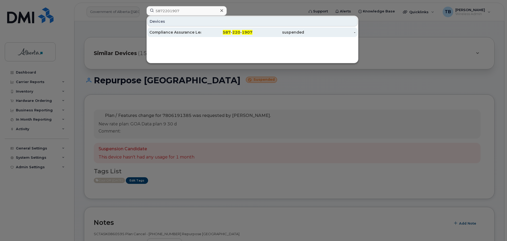
click at [171, 30] on div "Compliance Assurance Lead Vacant" at bounding box center [175, 32] width 52 height 5
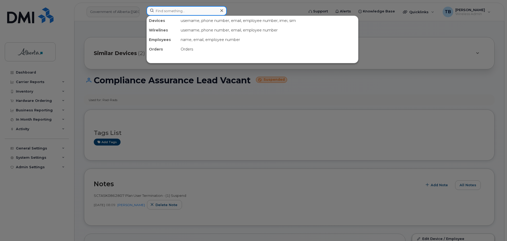
click at [170, 12] on input at bounding box center [186, 11] width 80 height 10
paste input "5877854279"
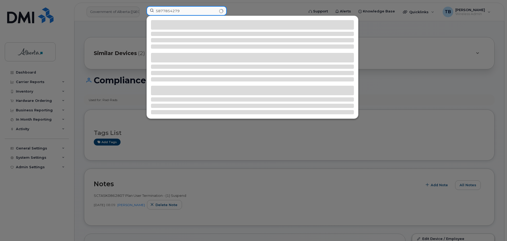
click at [185, 11] on input "5877854279" at bounding box center [186, 11] width 80 height 10
drag, startPoint x: 198, startPoint y: 13, endPoint x: 140, endPoint y: 10, distance: 57.8
click at [142, 10] on div "587785427" at bounding box center [223, 12] width 163 height 12
paste input "9"
type input "5877854279"
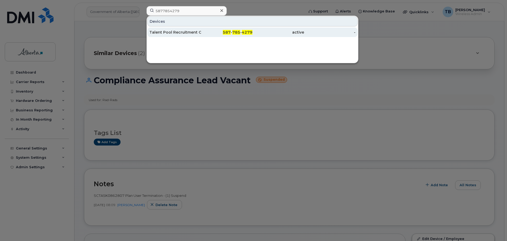
click at [170, 33] on div "Talent Pool Recruitment Consultant Vacant" at bounding box center [175, 32] width 52 height 5
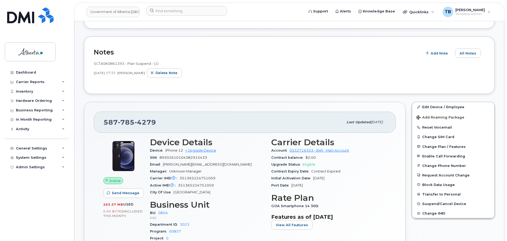
scroll to position [106, 0]
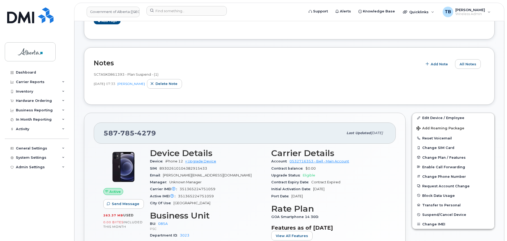
click at [115, 75] on span "SCTASK0861393 - Plan Suspend - (1)" at bounding box center [126, 74] width 65 height 4
copy span "SCTASK0861393"
click at [24, 17] on img at bounding box center [30, 15] width 46 height 16
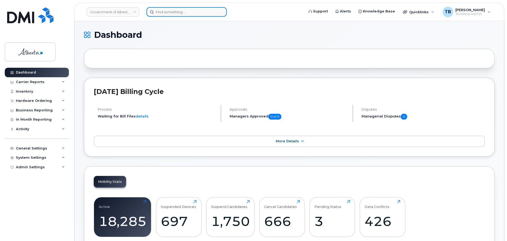
click at [173, 14] on input at bounding box center [186, 12] width 80 height 10
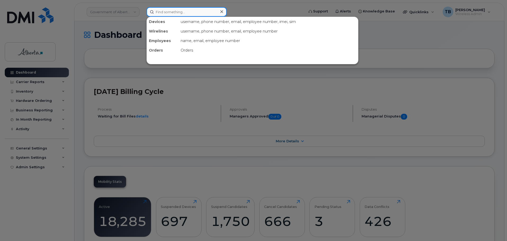
paste input "5879908607"
type input "5879908607"
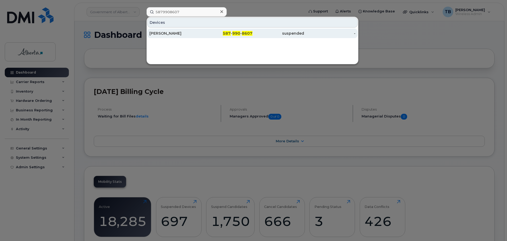
click at [169, 36] on div "[PERSON_NAME]" at bounding box center [175, 34] width 52 height 10
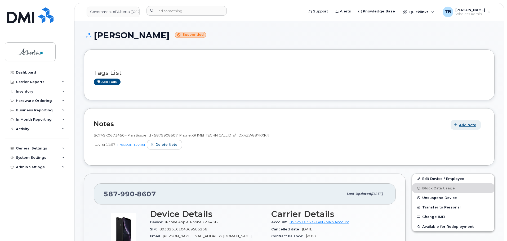
click at [471, 127] on span "Add Note" at bounding box center [467, 125] width 17 height 5
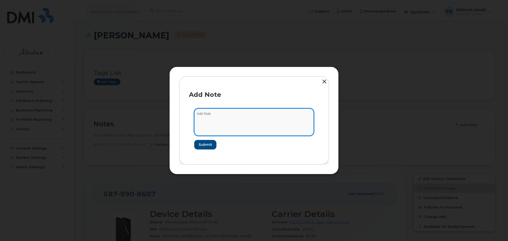
click at [216, 121] on textarea at bounding box center [254, 122] width 120 height 27
paste textarea "SCTASK0859577 5879908607 DO NOT DELETE - BEING REASSIGNED to Brooklyn [PERSON_N…"
type textarea "SCTASK0859577 5879908607 DO NOT DELETE - BEING REASSIGNED to Brooklyn [PERSON_N…"
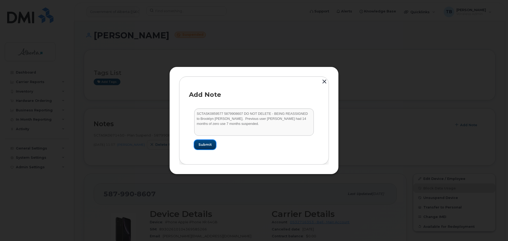
click at [213, 144] on button "Submit" at bounding box center [205, 145] width 22 height 10
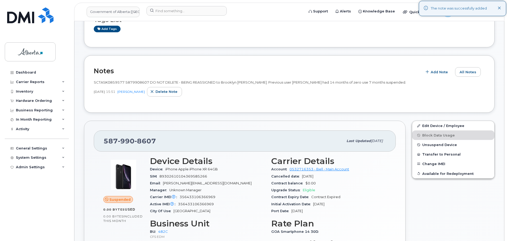
scroll to position [79, 0]
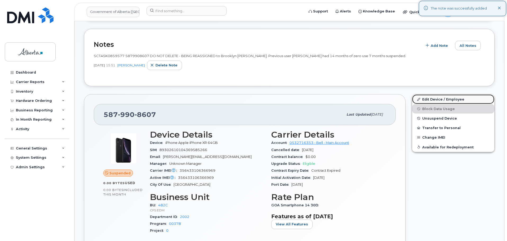
click at [446, 99] on link "Edit Device / Employee" at bounding box center [453, 100] width 82 height 10
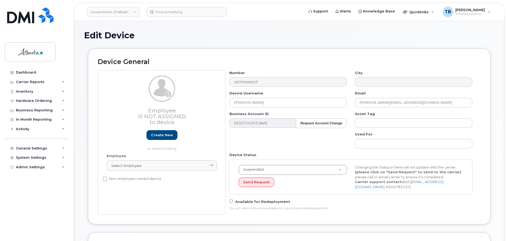
select select "4749733"
drag, startPoint x: 266, startPoint y: 106, endPoint x: 323, endPoint y: 236, distance: 141.8
click at [179, 108] on div "Employee Is not assigned to device Create new or select existing Employee Selec…" at bounding box center [289, 142] width 383 height 144
paste input "SCTASK0859577 5879908607 DO NOT DELETE - BEING REASSIGNED to Brooklyn [PERSON_N…"
click at [287, 101] on input "SCTASK0859577 5879908607 DO NOT DELETE - BEING REASSIGNED to Brooklyn [PERSON_N…" at bounding box center [287, 103] width 117 height 10
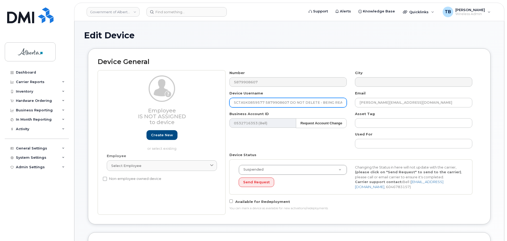
click at [232, 103] on input "SCTASK0859577 5879908607 DO NOT DELETE - BEING REASSIGNED to Brooklyn [PERSON_N…" at bounding box center [287, 103] width 117 height 10
paste input "Brooklyn [PERSON_NAME]"
type input "Brooklyn [PERSON_NAME]"
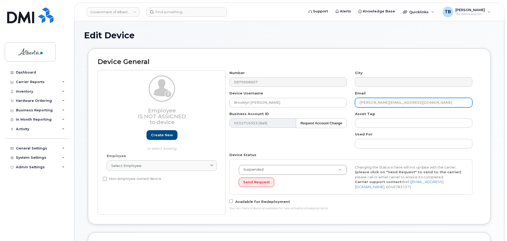
drag, startPoint x: 413, startPoint y: 105, endPoint x: 348, endPoint y: 104, distance: 64.6
click at [348, 104] on div "Number 5879908607 City Device Username Brooklyn Helmer Email Tracy.Johansson@go…" at bounding box center [350, 142] width 251 height 144
paste input "Brooklyn.Helmer"
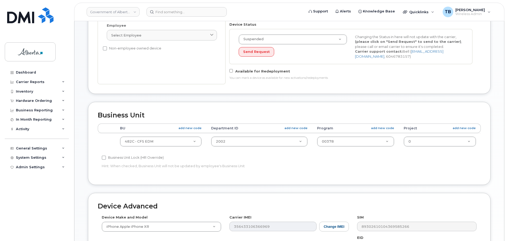
scroll to position [132, 0]
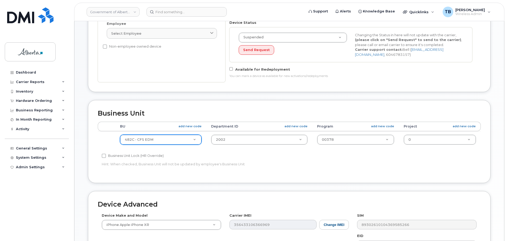
type input "[EMAIL_ADDRESS][PERSON_NAME][DOMAIN_NAME]"
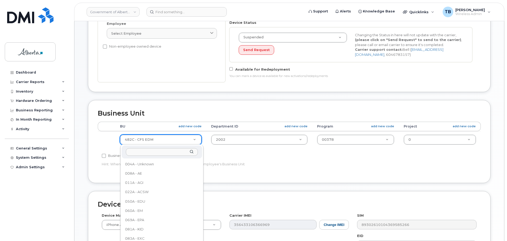
scroll to position [186, 0]
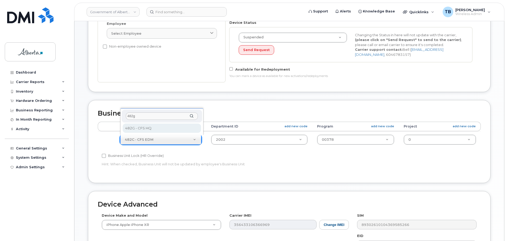
type input "482g"
select select "4120337"
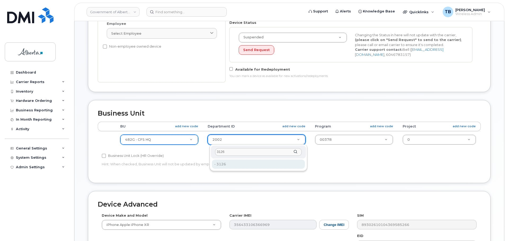
type input "3126"
type input "4124516"
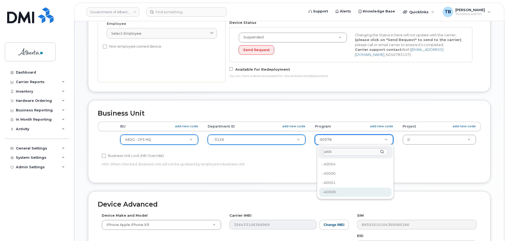
type input "a000"
type input "29581256"
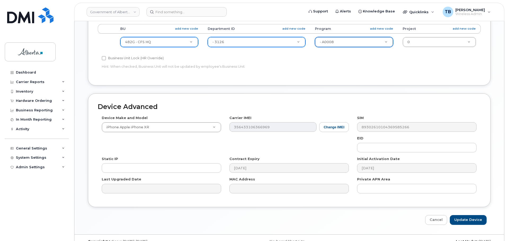
scroll to position [240, 0]
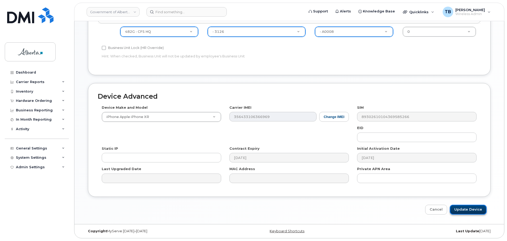
click at [475, 205] on input "Update Device" at bounding box center [468, 210] width 37 height 10
type input "Saving..."
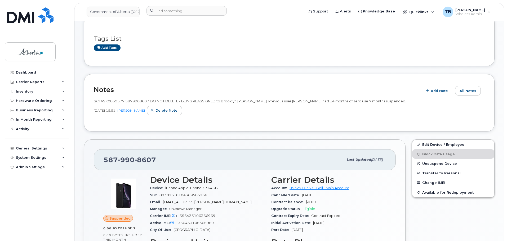
scroll to position [79, 0]
click at [139, 97] on div "SCTASK0859577 5879908607 DO NOT DELETE - BEING REASSIGNED to Brooklyn [PERSON_N…" at bounding box center [289, 108] width 391 height 26
click at [138, 100] on span "SCTASK0859577 5879908607 DO NOT DELETE - BEING REASSIGNED to Brooklyn [PERSON_N…" at bounding box center [250, 101] width 312 height 4
copy span "5879908607"
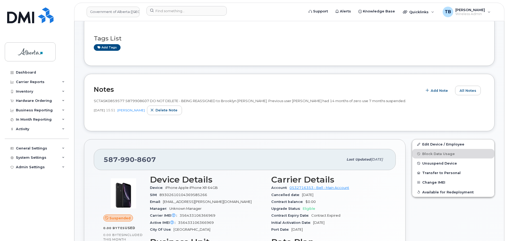
click at [107, 102] on span "SCTASK0859577 5879908607 DO NOT DELETE - BEING REASSIGNED to Brooklyn [PERSON_N…" at bounding box center [250, 101] width 312 height 4
copy span "SCTASK0859577"
click at [437, 164] on span "Unsuspend Device" at bounding box center [439, 163] width 35 height 4
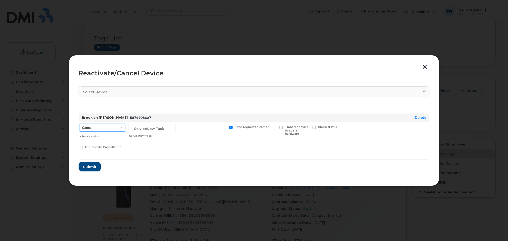
drag, startPoint x: 105, startPoint y: 126, endPoint x: 103, endPoint y: 129, distance: 3.9
click at [105, 126] on select "Cancel Suspend - Extend Suspension Reactivate" at bounding box center [103, 128] width 46 height 8
select select "[object Object]"
click at [80, 124] on select "Cancel Suspend - Extend Suspension Reactivate" at bounding box center [103, 128] width 46 height 8
click at [149, 130] on input "text" at bounding box center [152, 129] width 47 height 10
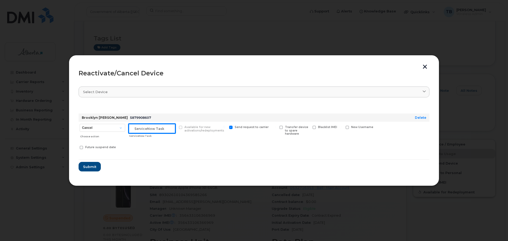
paste input "SCTASK0859577"
type input "SCTASK0859577"
click at [96, 167] on button "Submit" at bounding box center [90, 167] width 22 height 10
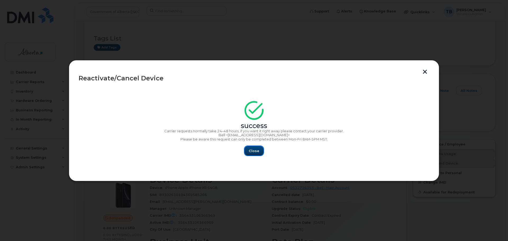
drag, startPoint x: 249, startPoint y: 152, endPoint x: 251, endPoint y: 150, distance: 3.1
click at [249, 151] on button "Close" at bounding box center [254, 151] width 19 height 10
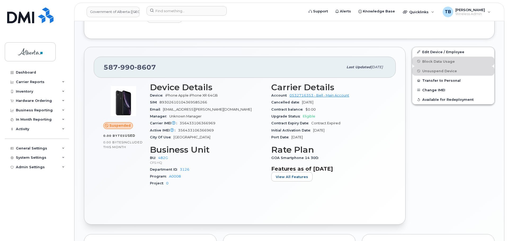
scroll to position [194, 0]
